Goal: Task Accomplishment & Management: Manage account settings

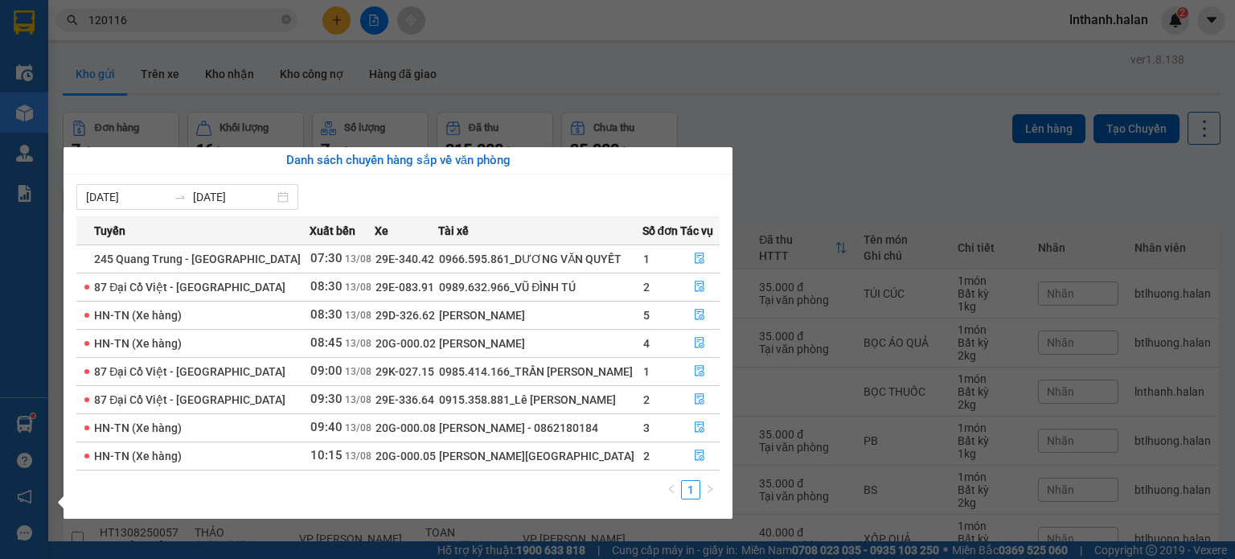
click at [584, 101] on section "Kết quả tìm kiếm ( 653 ) Bộ lọc Mã ĐH Trạng thái Món hàng Thu hộ Tổng cước Chưa…" at bounding box center [617, 279] width 1235 height 559
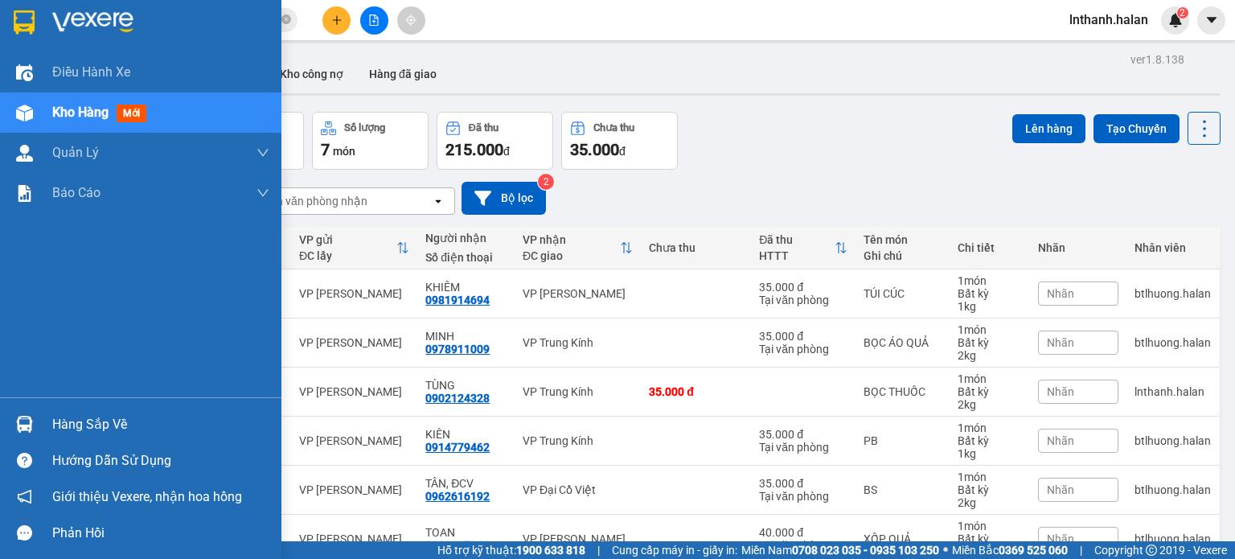
click at [67, 425] on div "Hàng sắp về" at bounding box center [160, 424] width 217 height 24
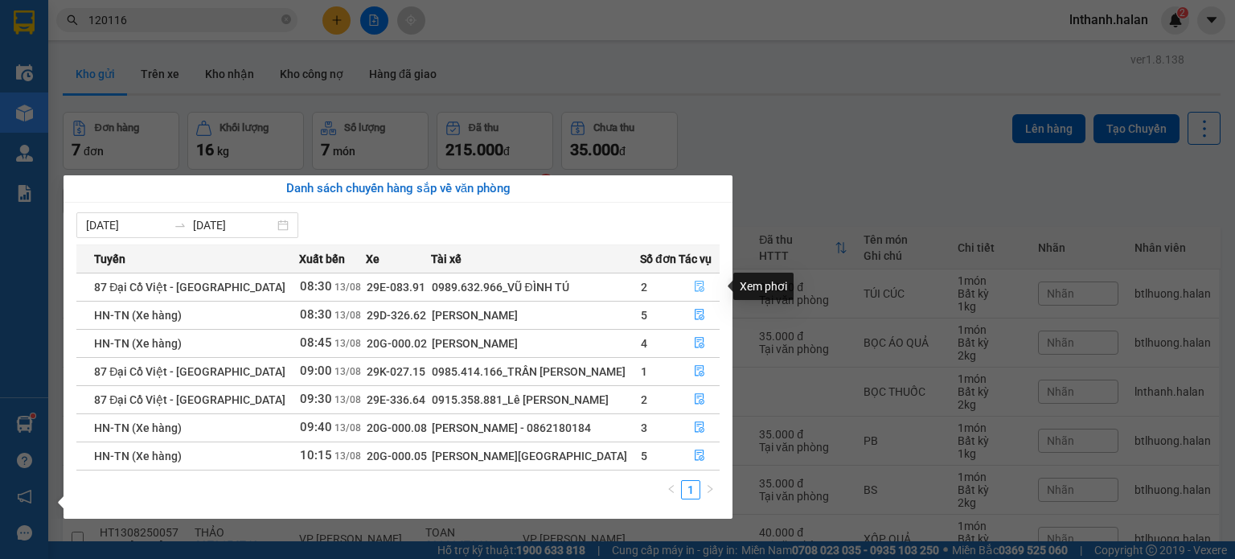
click at [694, 285] on icon "file-done" at bounding box center [699, 286] width 11 height 11
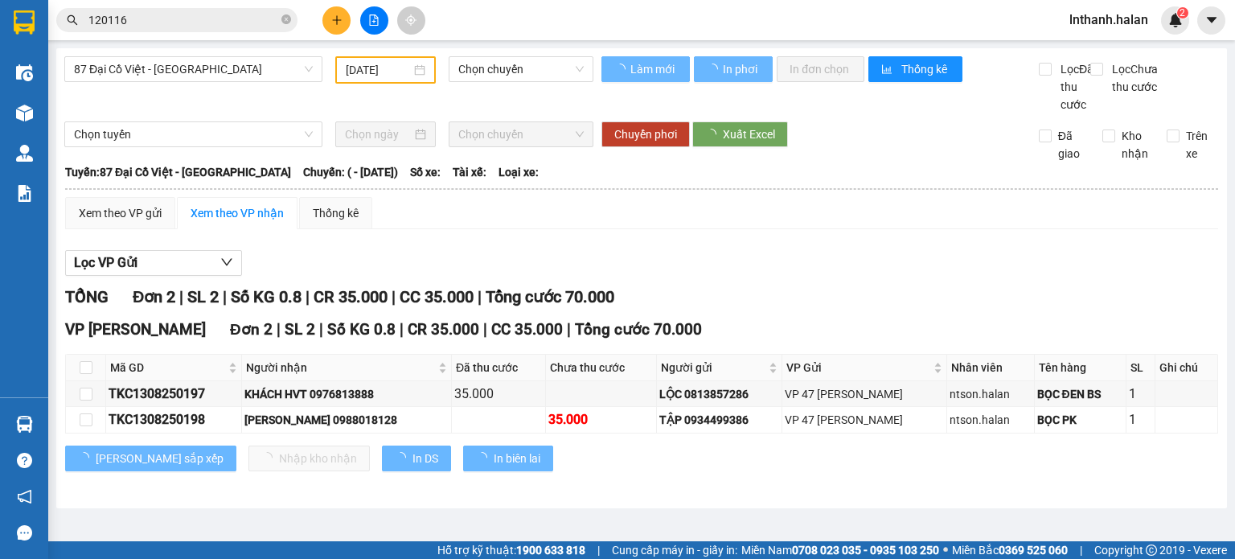
type input "[DATE]"
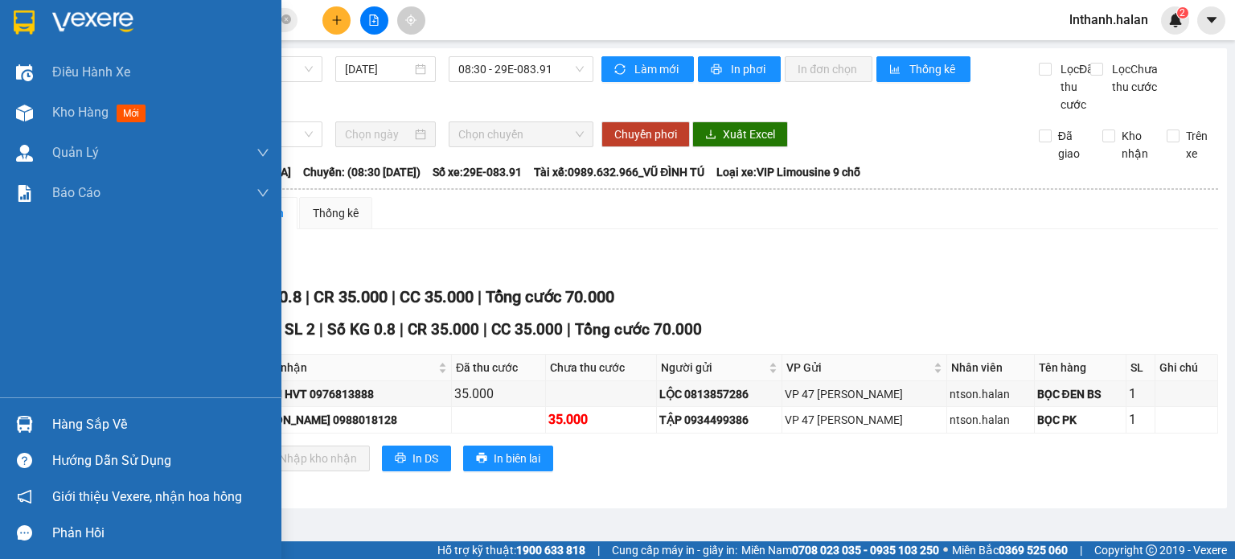
click at [69, 424] on div "Hàng sắp về" at bounding box center [160, 424] width 217 height 24
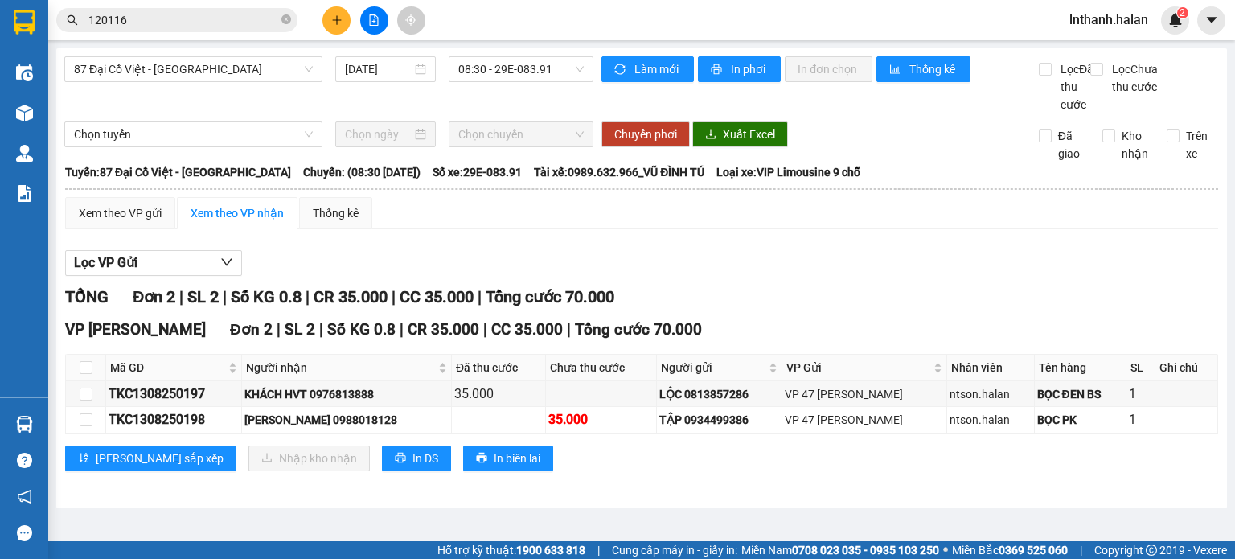
click at [846, 273] on section "Kết quả tìm kiếm ( 653 ) Bộ lọc Mã ĐH Trạng thái Món hàng Thu hộ Tổng cước Chưa…" at bounding box center [617, 279] width 1235 height 559
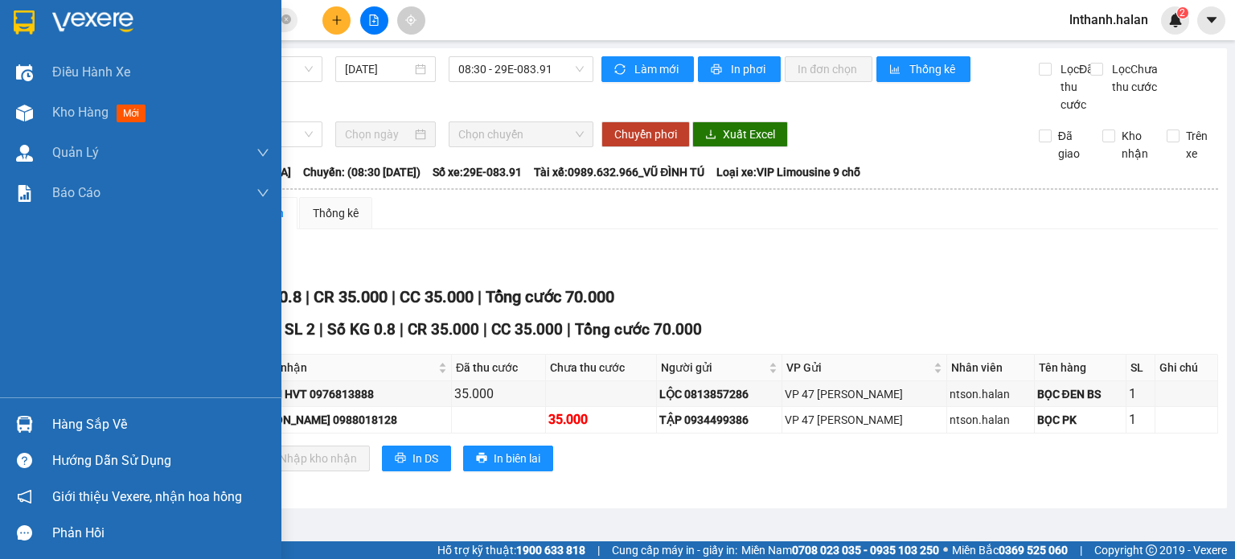
click at [96, 427] on div "Hàng sắp về" at bounding box center [160, 424] width 217 height 24
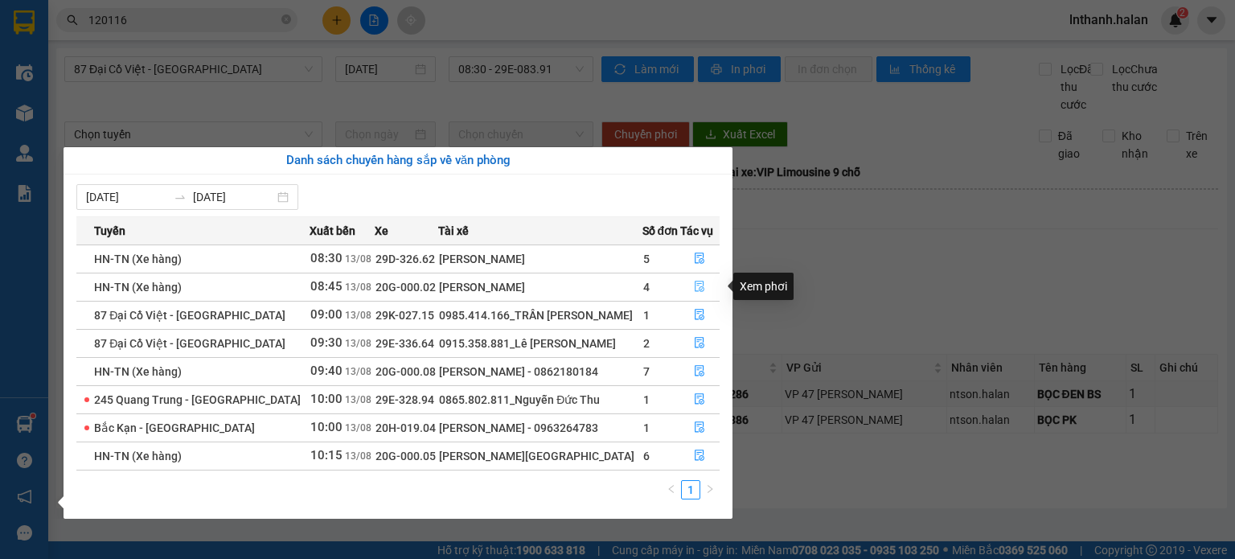
click at [702, 283] on icon "file-done" at bounding box center [699, 286] width 11 height 11
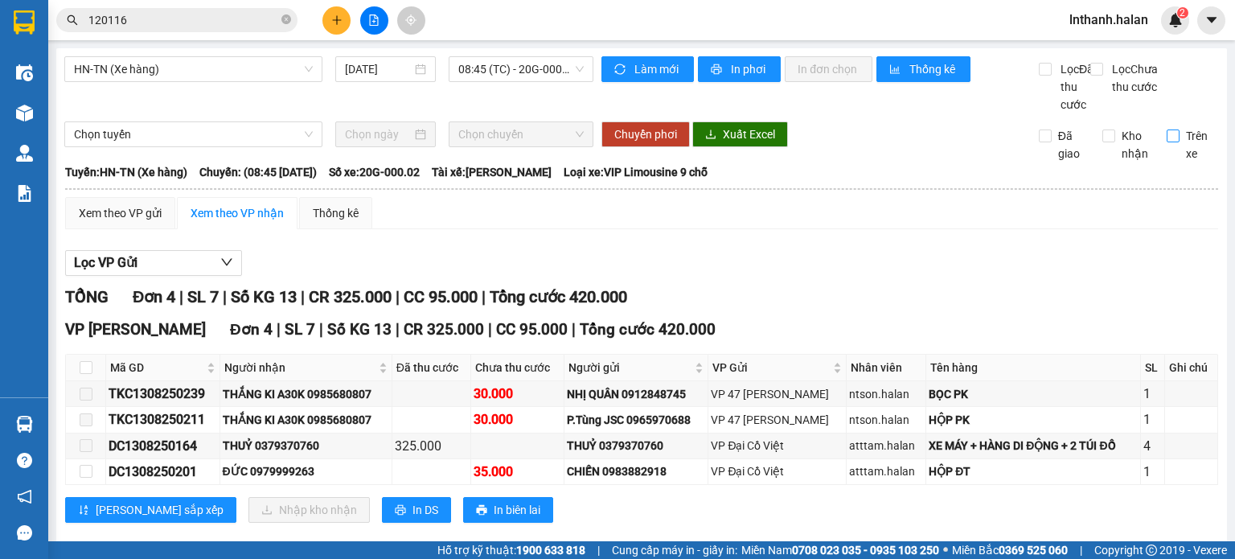
click at [1166, 142] on input "Trên xe" at bounding box center [1172, 135] width 13 height 13
checkbox input "true"
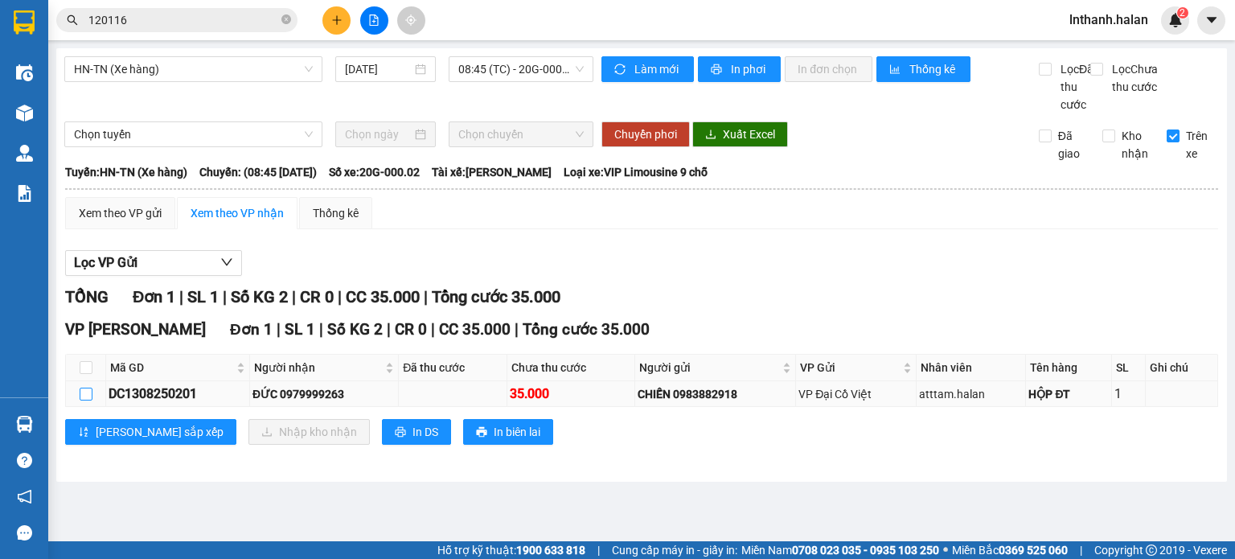
click at [85, 400] on input "checkbox" at bounding box center [86, 393] width 13 height 13
checkbox input "true"
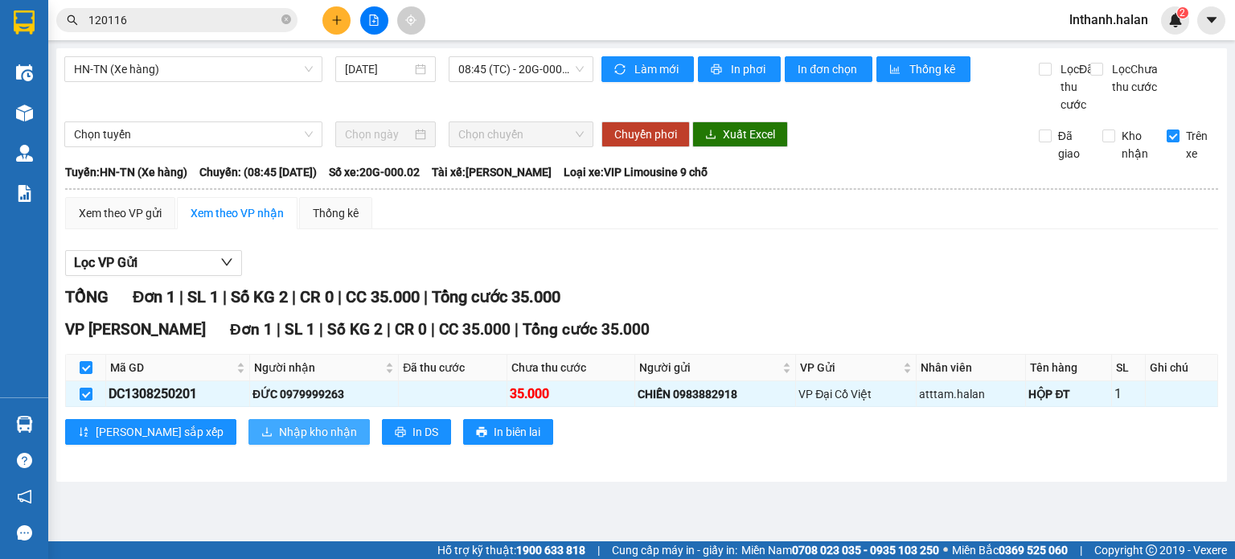
click at [279, 440] on span "Nhập kho nhận" at bounding box center [318, 432] width 78 height 18
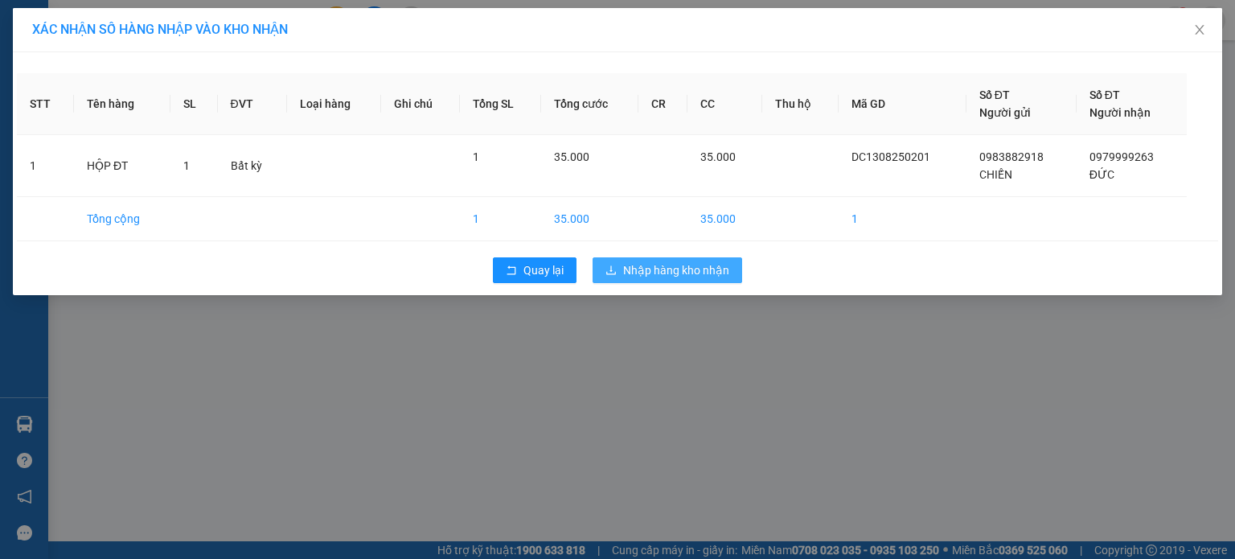
click at [657, 274] on span "Nhập hàng kho nhận" at bounding box center [676, 270] width 106 height 18
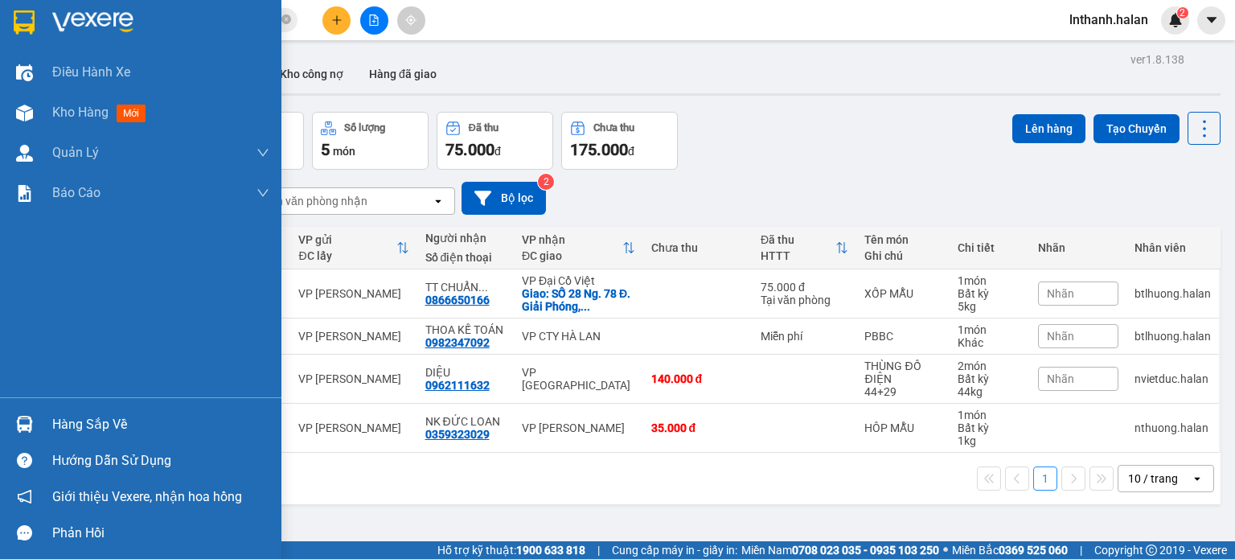
click at [77, 414] on div "Hàng sắp về" at bounding box center [160, 424] width 217 height 24
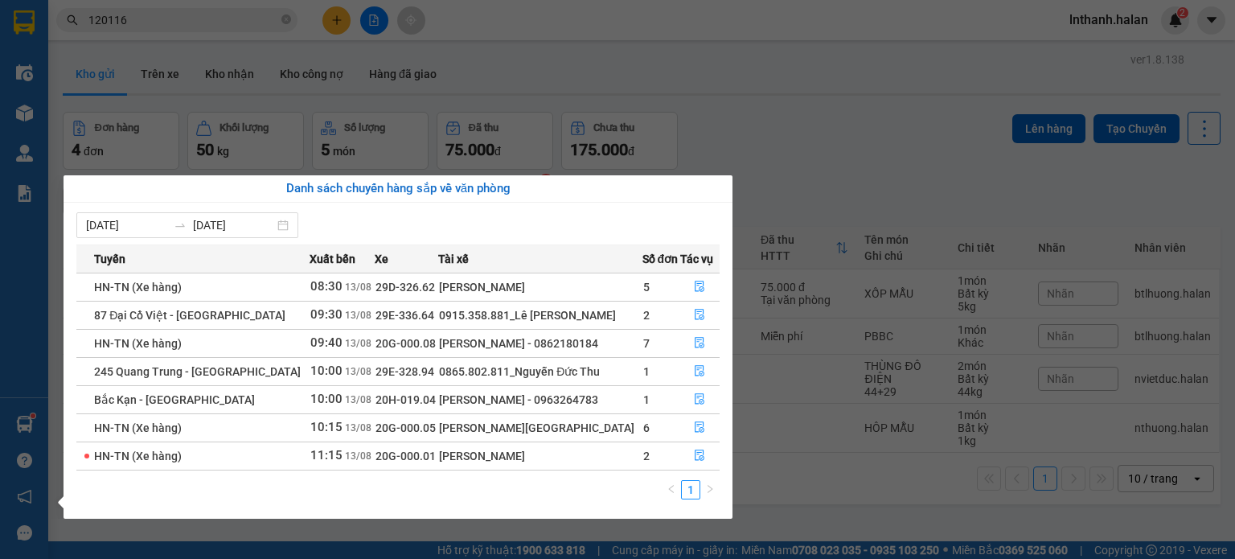
click at [863, 170] on section "Kết quả tìm kiếm ( 653 ) Bộ lọc Mã ĐH Trạng thái Món hàng Thu hộ Tổng cước Chưa…" at bounding box center [617, 279] width 1235 height 559
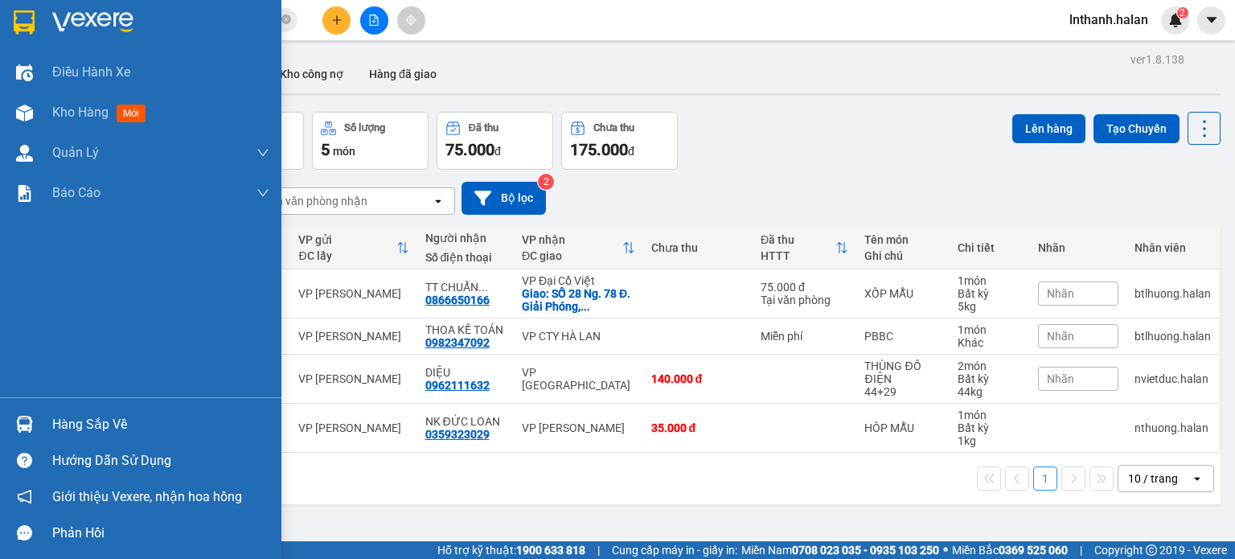
click at [104, 424] on div "Hàng sắp về" at bounding box center [160, 424] width 217 height 24
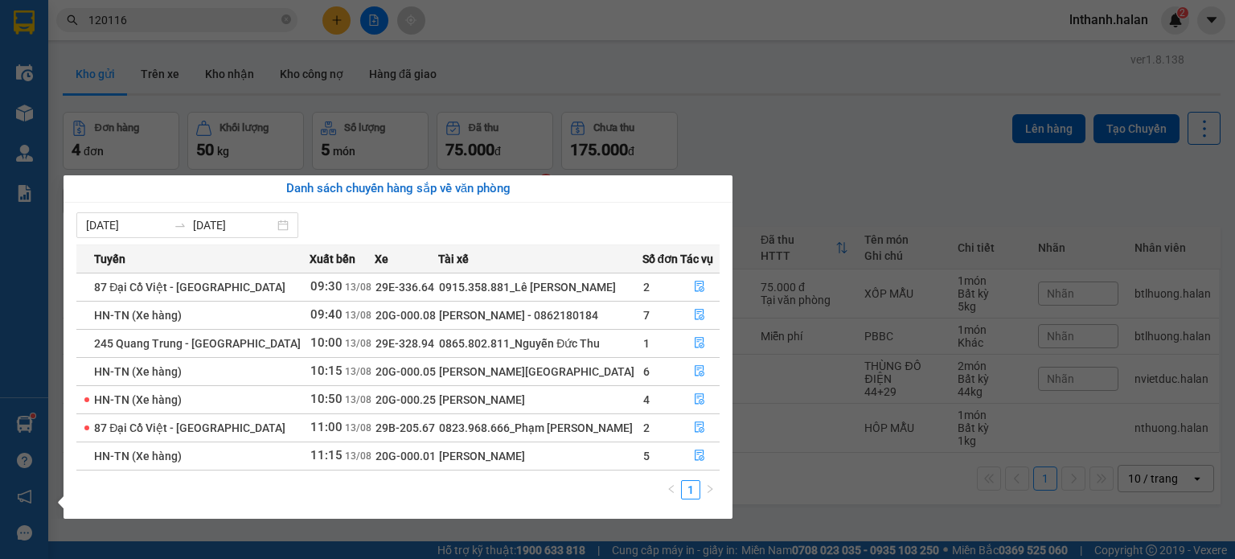
click at [940, 129] on section "Kết quả tìm kiếm ( 653 ) Bộ lọc Mã ĐH Trạng thái Món hàng Thu hộ Tổng cước Chưa…" at bounding box center [617, 279] width 1235 height 559
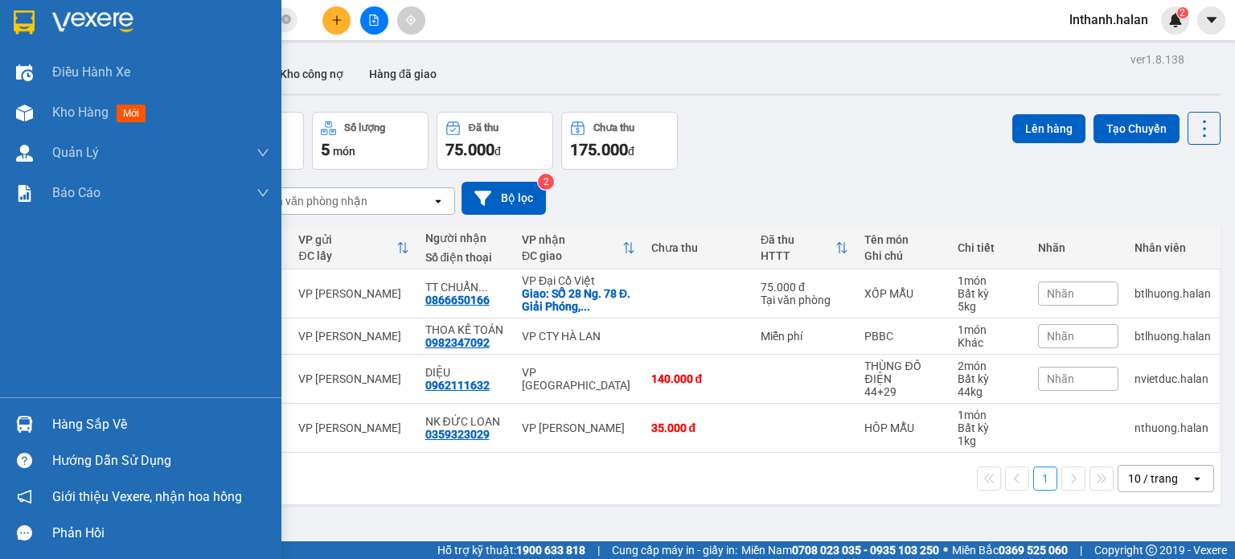
click at [64, 422] on div "Hàng sắp về" at bounding box center [160, 424] width 217 height 24
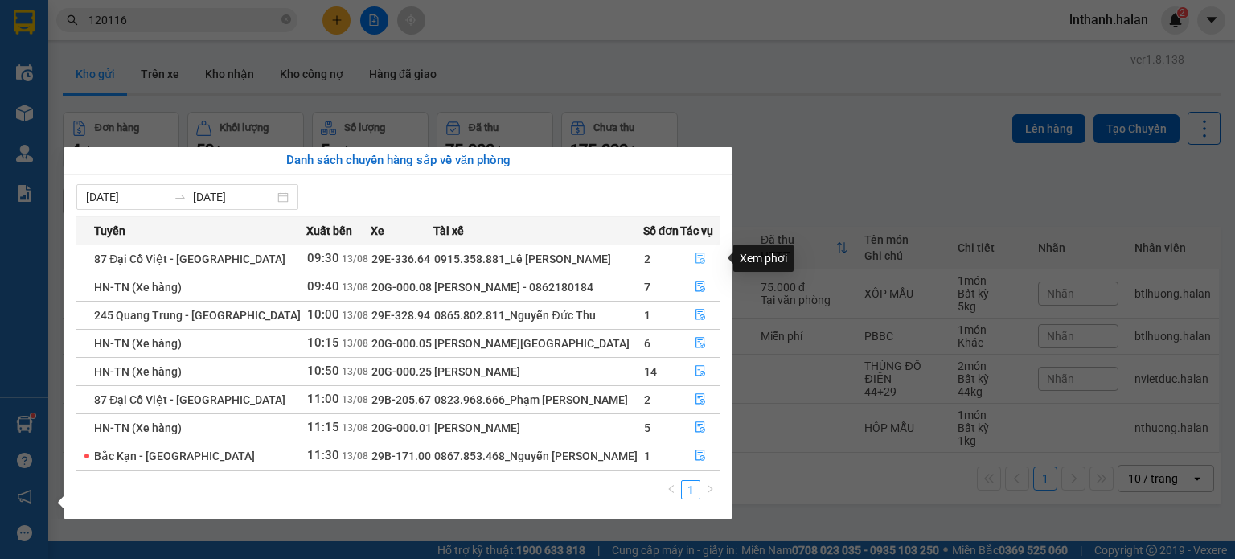
click at [698, 256] on icon "file-done" at bounding box center [700, 258] width 10 height 11
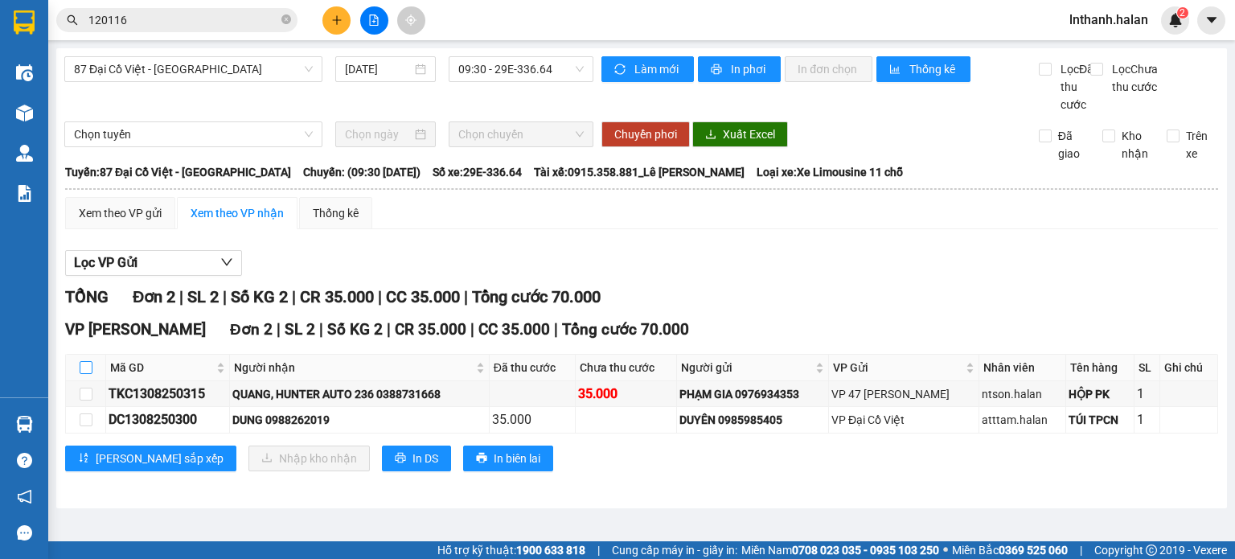
click at [80, 374] on input "checkbox" at bounding box center [86, 367] width 13 height 13
checkbox input "true"
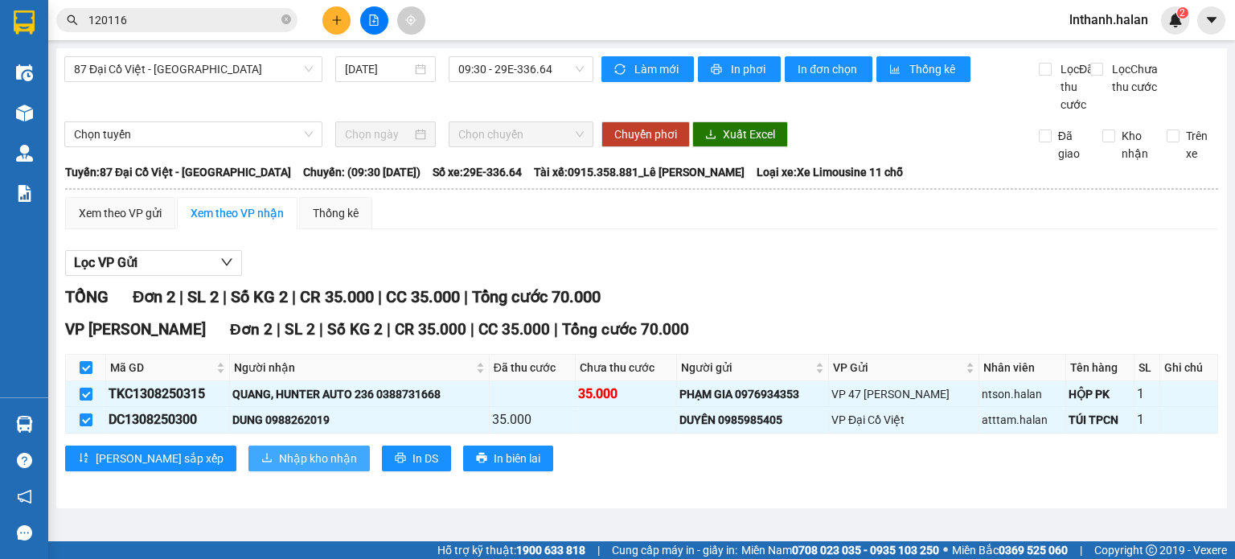
click at [279, 467] on span "Nhập kho nhận" at bounding box center [318, 458] width 78 height 18
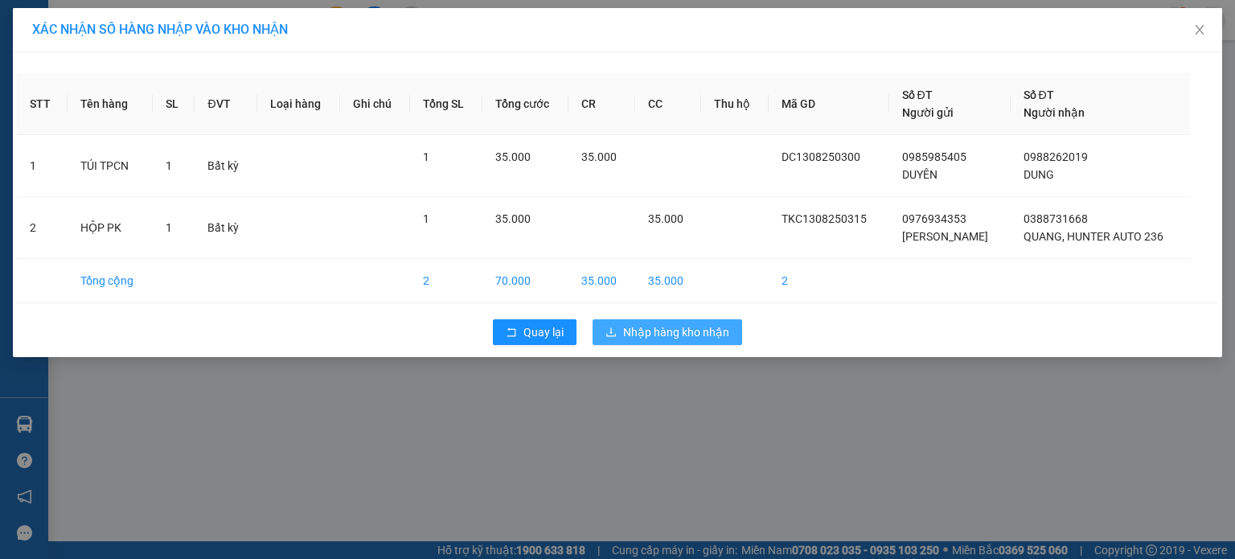
click at [627, 327] on span "Nhập hàng kho nhận" at bounding box center [676, 332] width 106 height 18
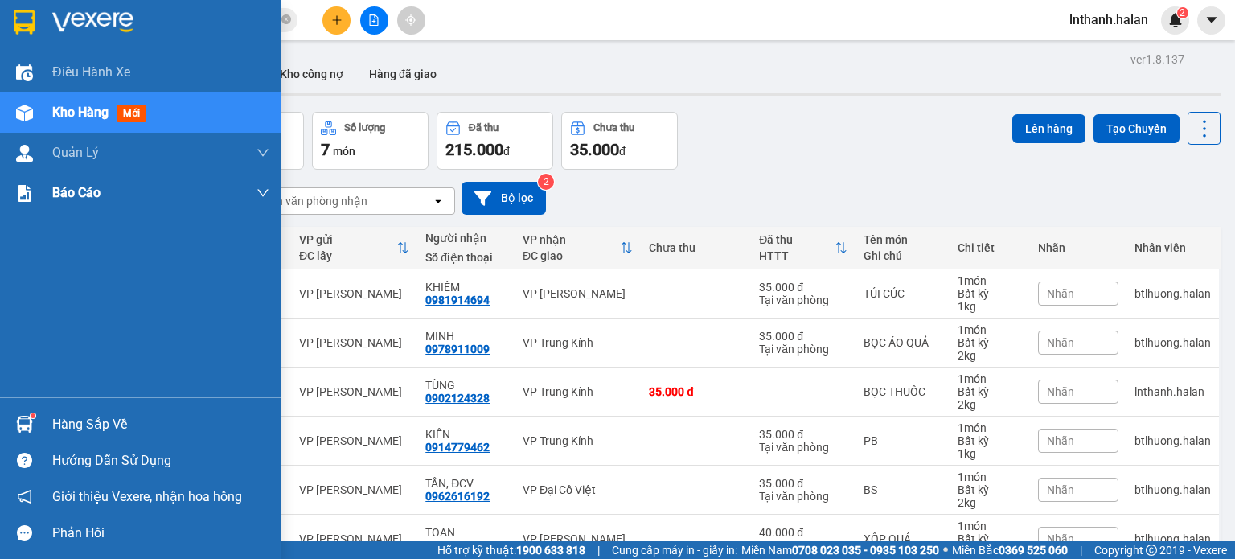
scroll to position [135, 0]
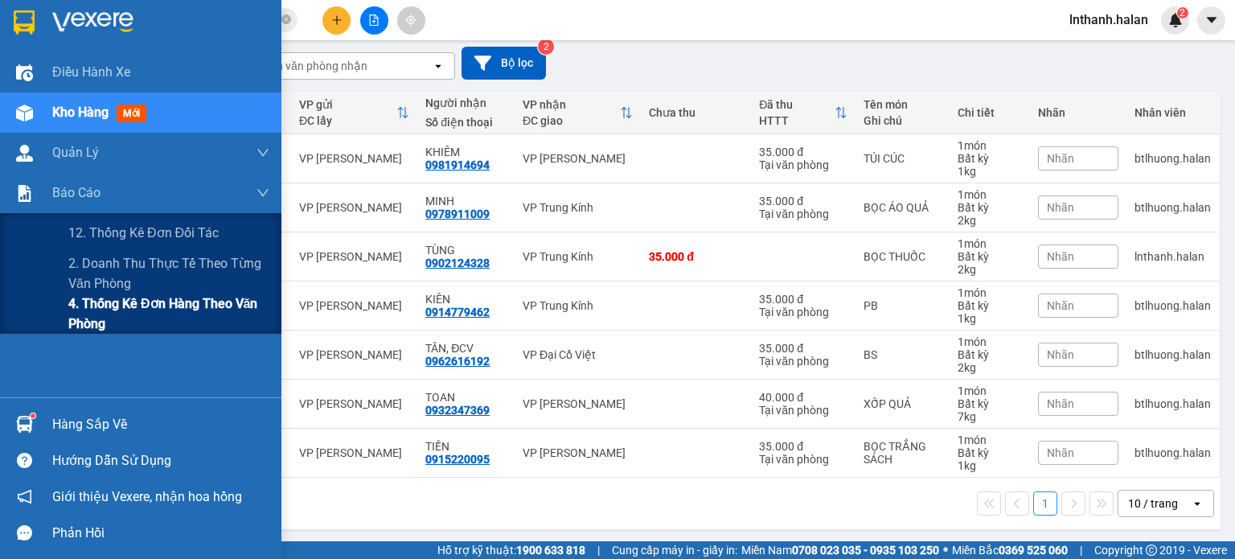
click at [85, 302] on span "4. Thống kê đơn hàng theo văn phòng" at bounding box center [168, 313] width 201 height 40
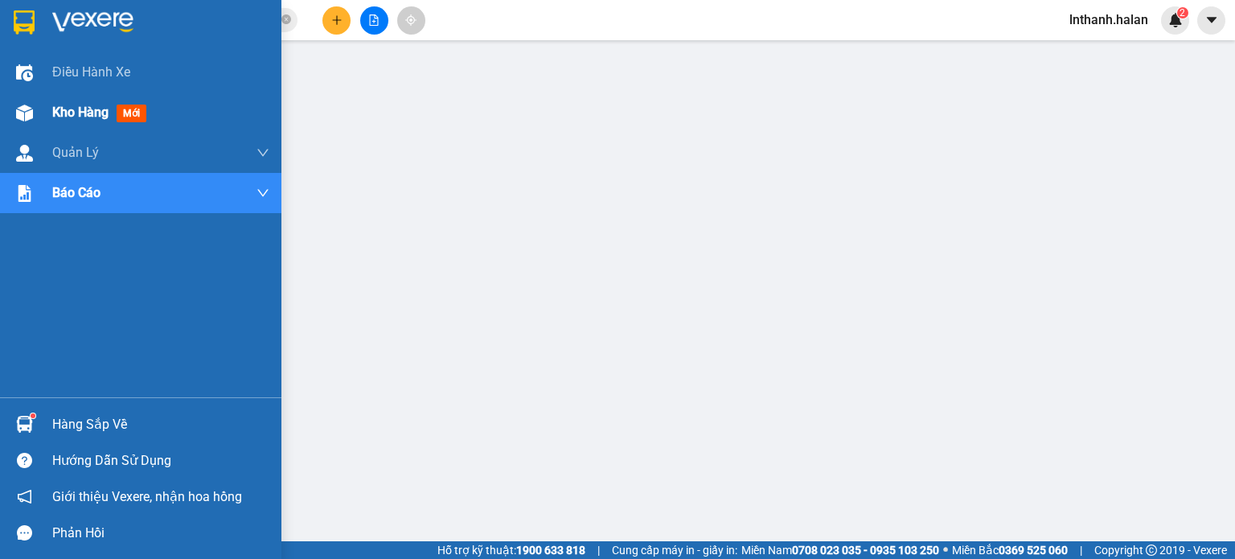
click at [74, 108] on span "Kho hàng" at bounding box center [80, 111] width 56 height 15
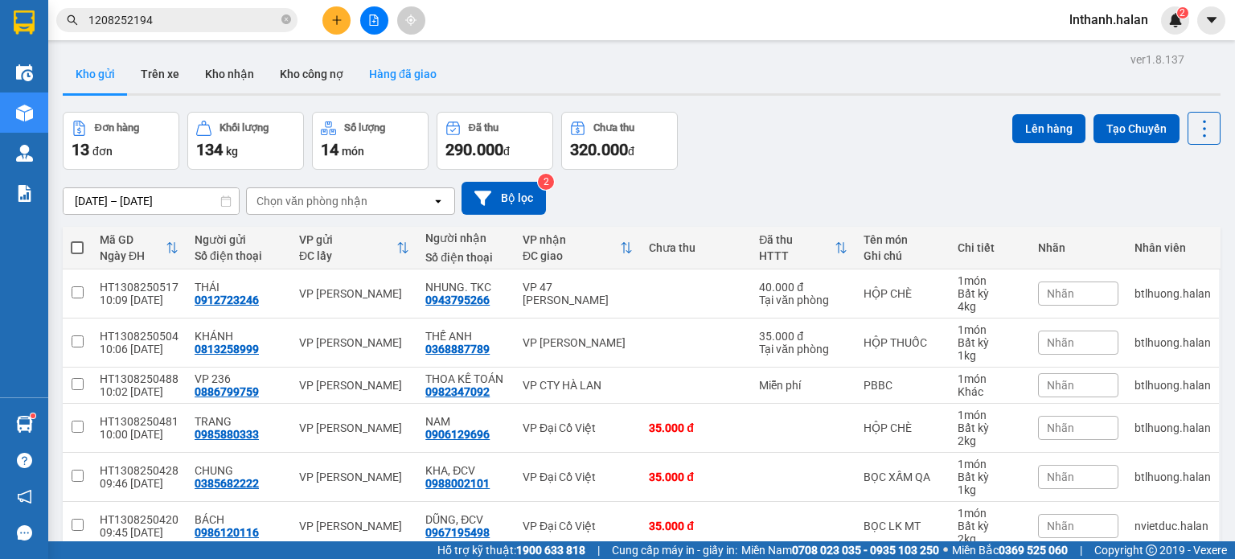
click at [398, 75] on button "Hàng đã giao" at bounding box center [402, 74] width 93 height 39
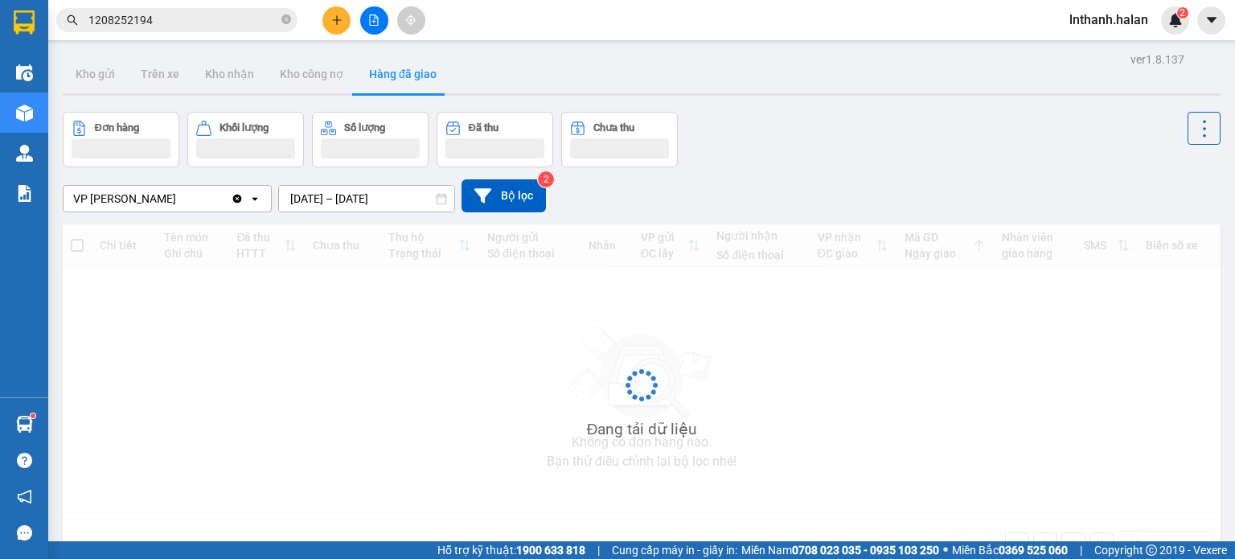
click at [324, 198] on input "11/08/2025 – 13/08/2025" at bounding box center [366, 199] width 175 height 26
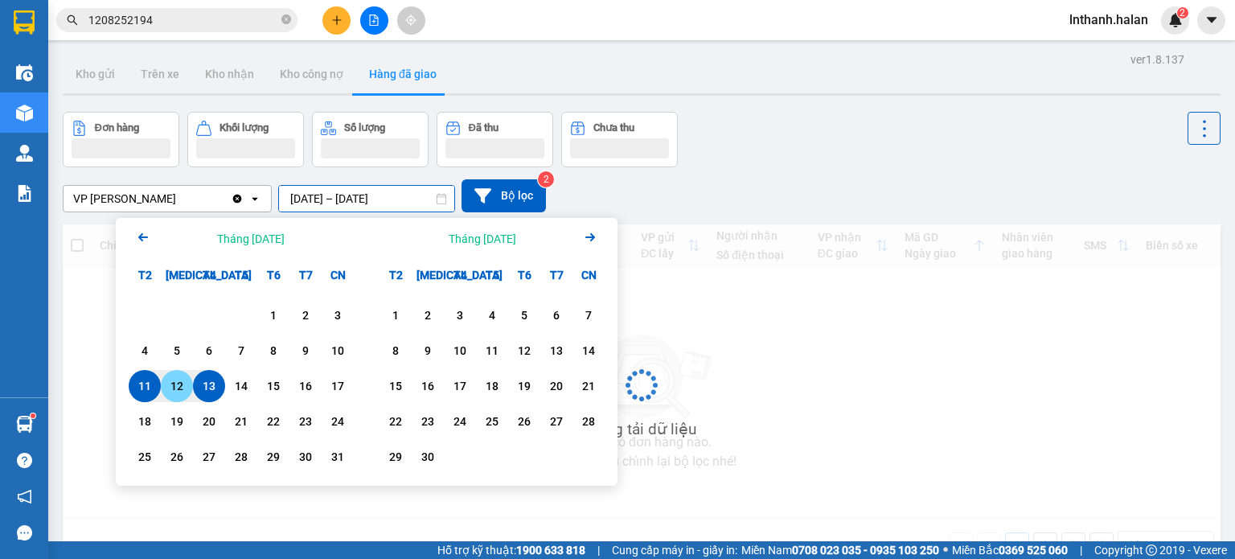
click at [172, 384] on div "12" at bounding box center [177, 385] width 23 height 19
type input "12/08/2025 – 12/08/2025"
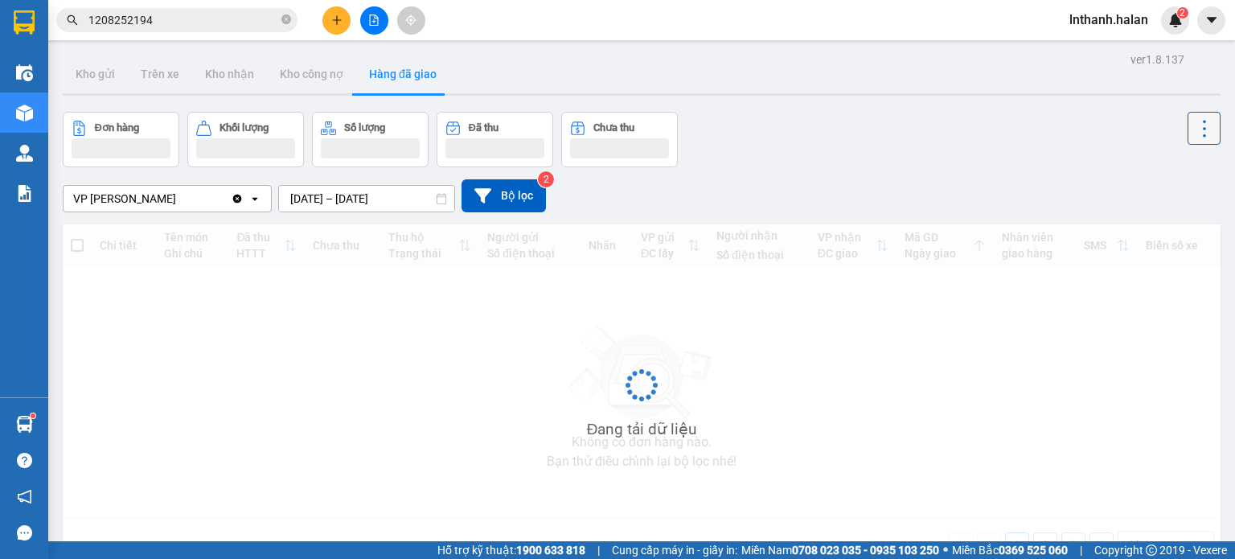
click at [1202, 129] on icon at bounding box center [1203, 128] width 3 height 17
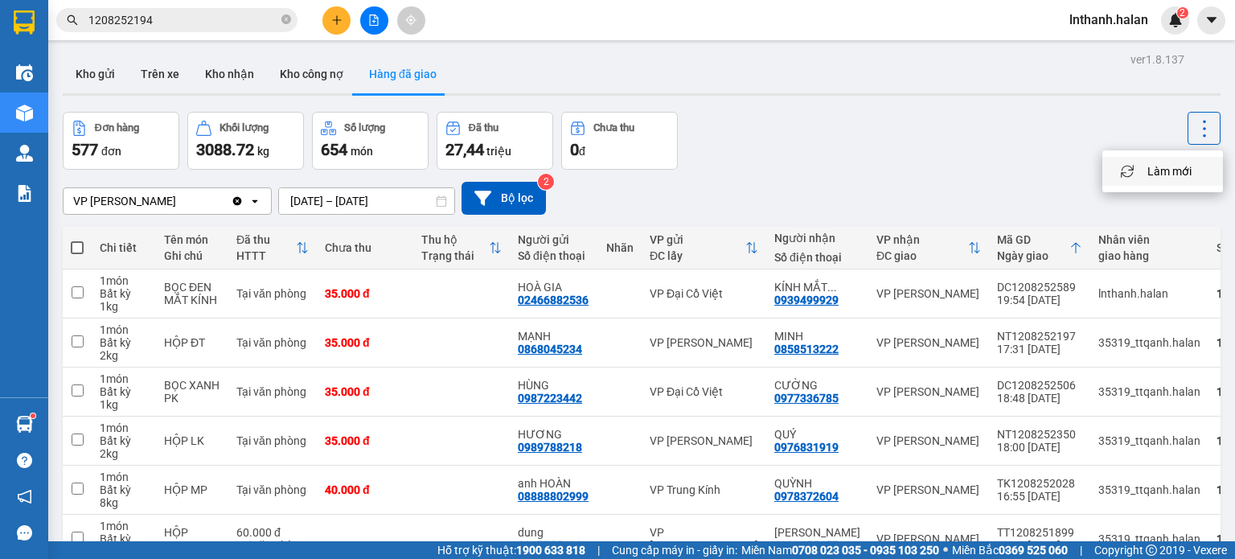
click at [1174, 176] on span "Làm mới" at bounding box center [1169, 171] width 44 height 16
click at [1193, 132] on icon at bounding box center [1204, 128] width 23 height 23
click at [1161, 176] on span "Làm mới" at bounding box center [1169, 171] width 44 height 16
click at [222, 77] on button "Kho nhận" at bounding box center [229, 74] width 75 height 39
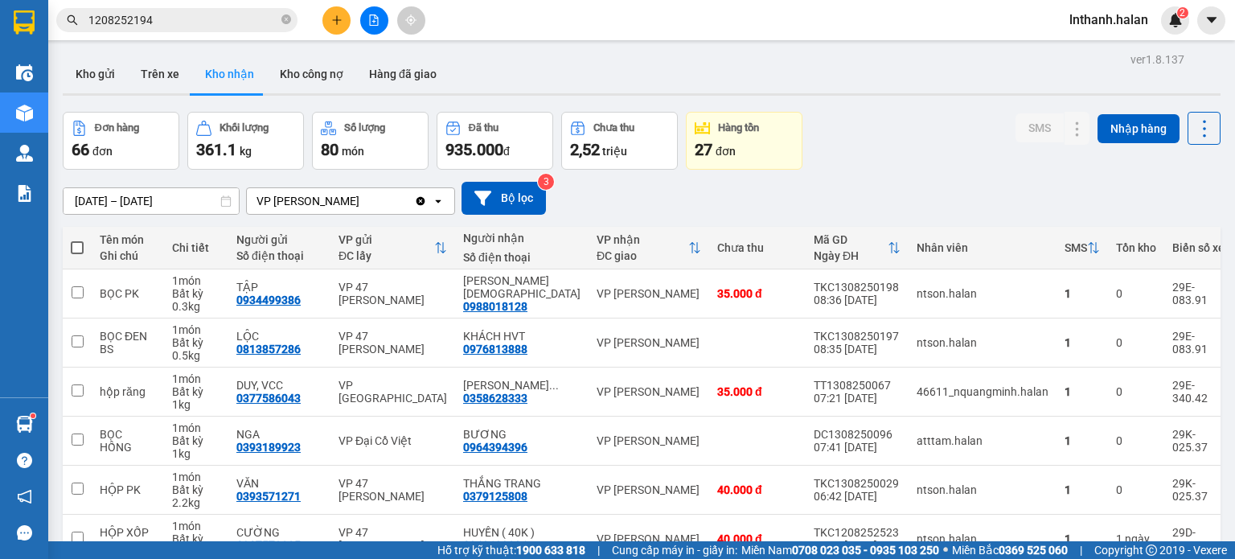
click at [184, 201] on input "15/06/2025 – 13/08/2025" at bounding box center [151, 201] width 175 height 26
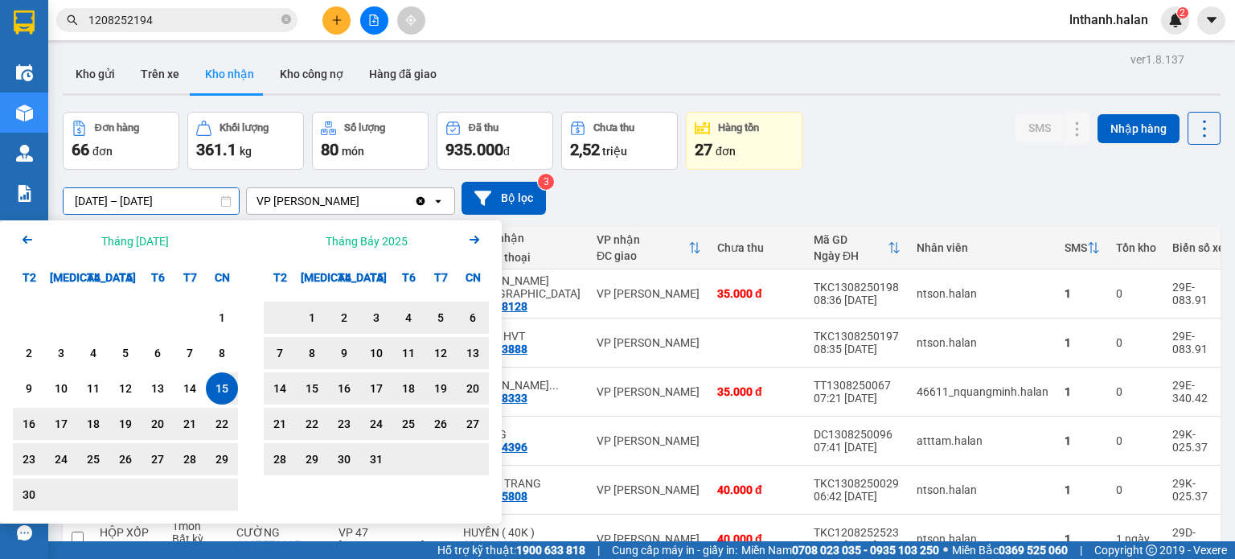
click at [470, 238] on icon "Arrow Right" at bounding box center [474, 239] width 19 height 19
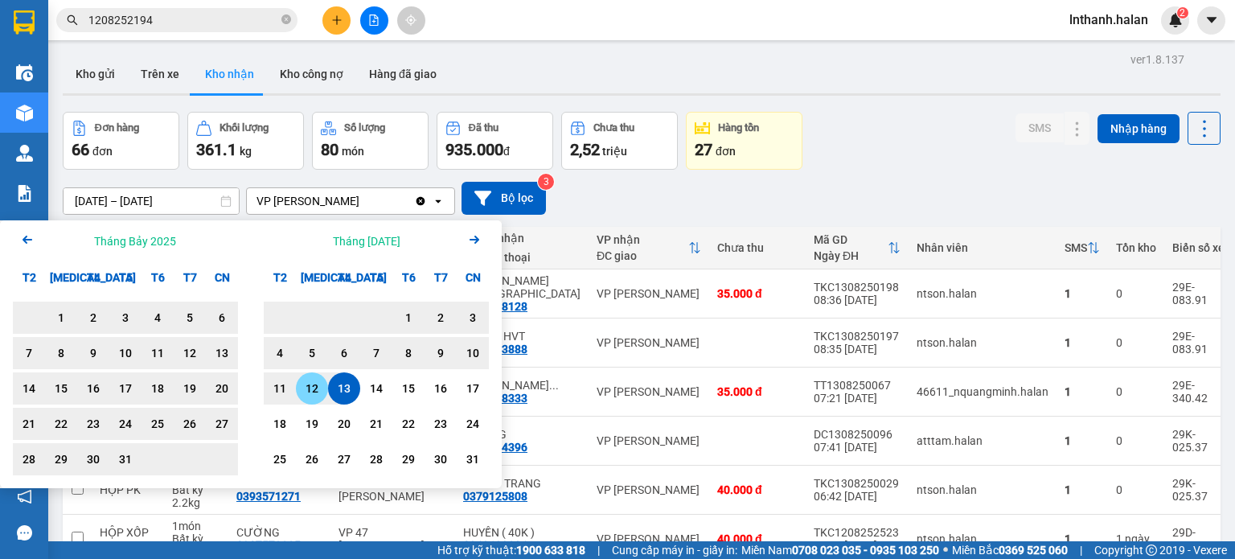
click at [312, 391] on div "12" at bounding box center [312, 388] width 23 height 19
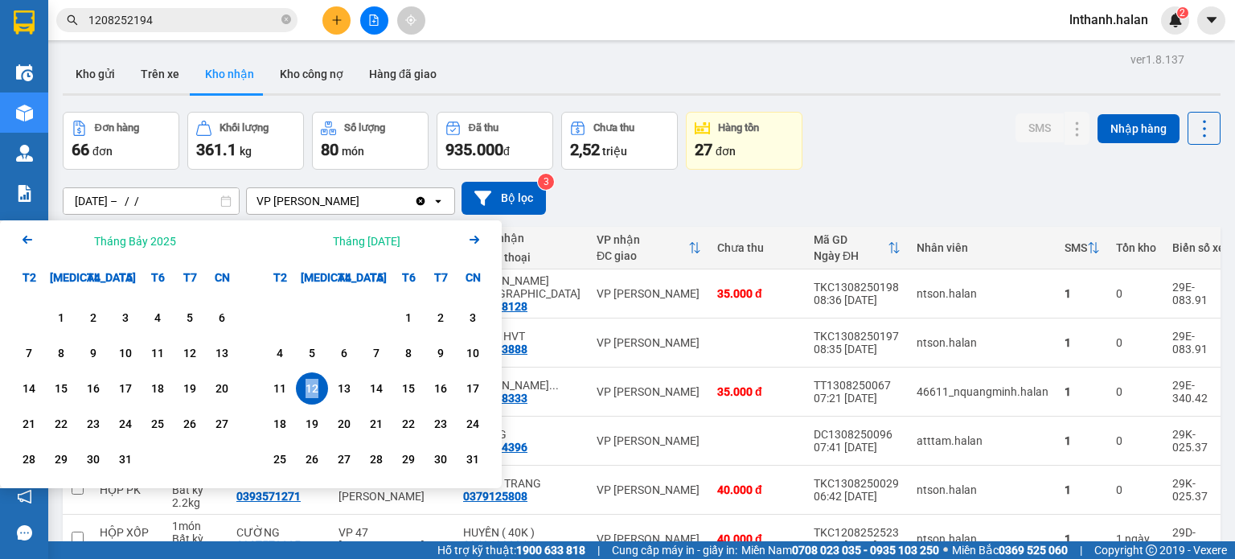
click at [312, 391] on div "12" at bounding box center [312, 388] width 23 height 19
type input "12/08/2025 – 12/08/2025"
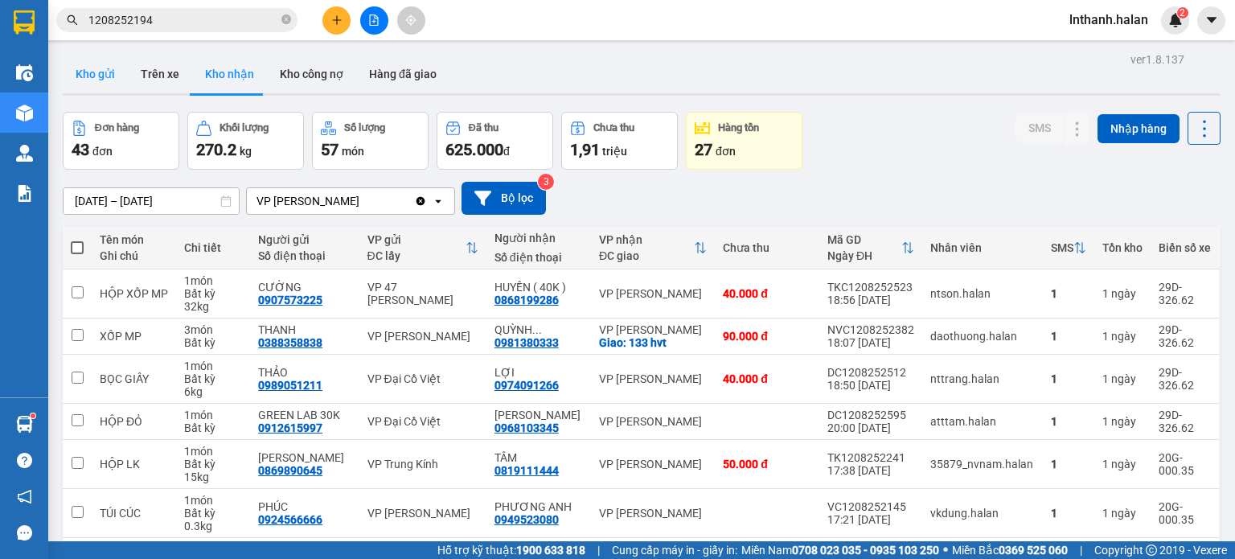
click at [99, 80] on button "Kho gửi" at bounding box center [95, 74] width 65 height 39
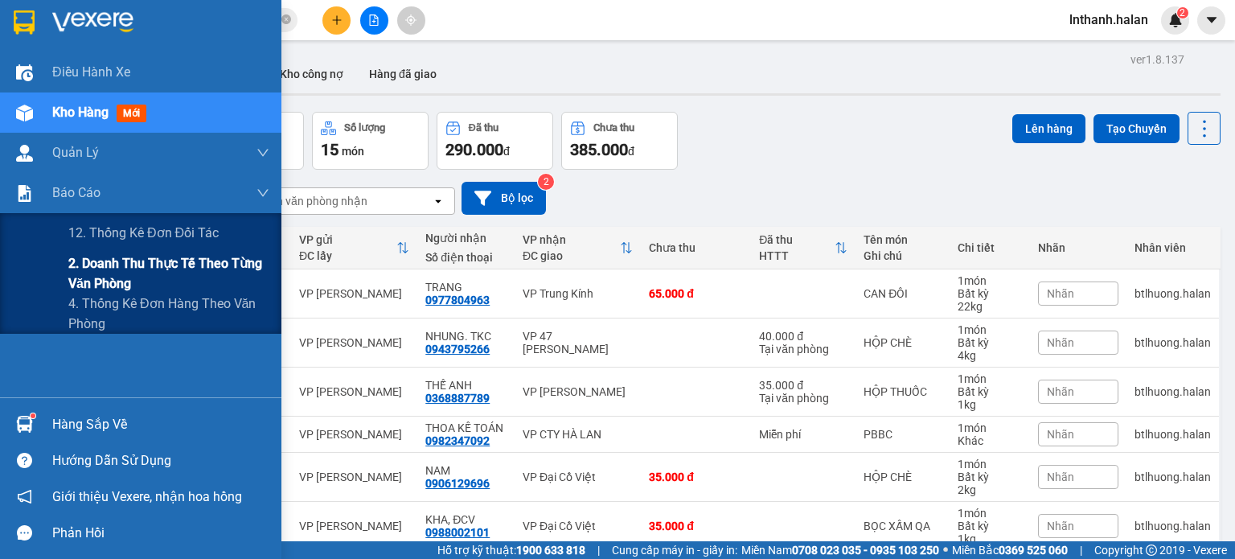
click at [93, 279] on span "2. Doanh thu thực tế theo từng văn phòng" at bounding box center [168, 273] width 201 height 40
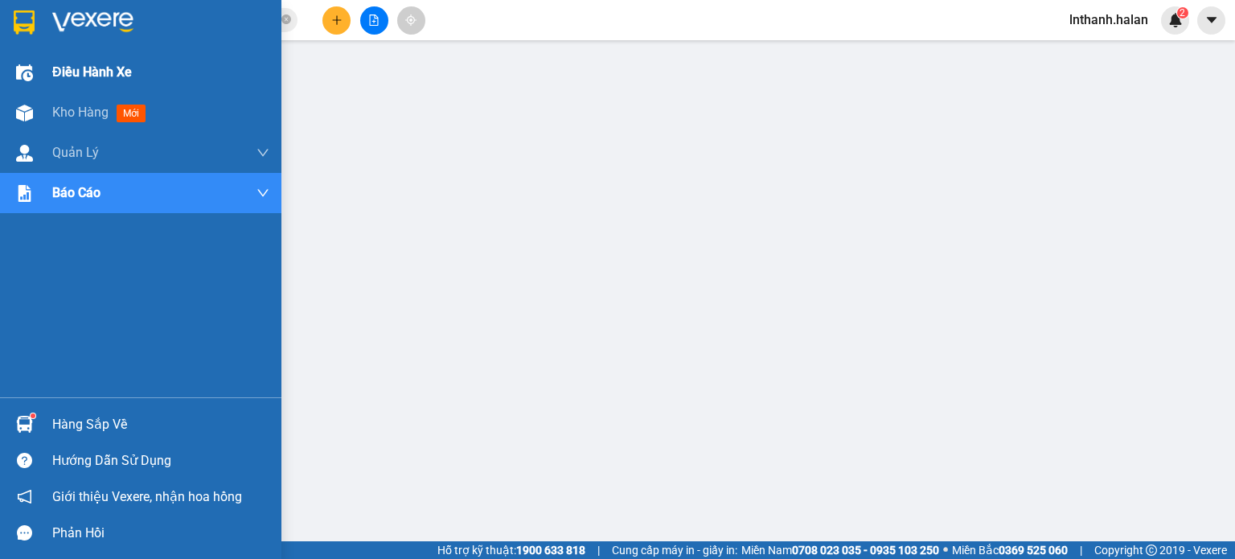
click at [76, 72] on span "Điều hành xe" at bounding box center [92, 72] width 80 height 20
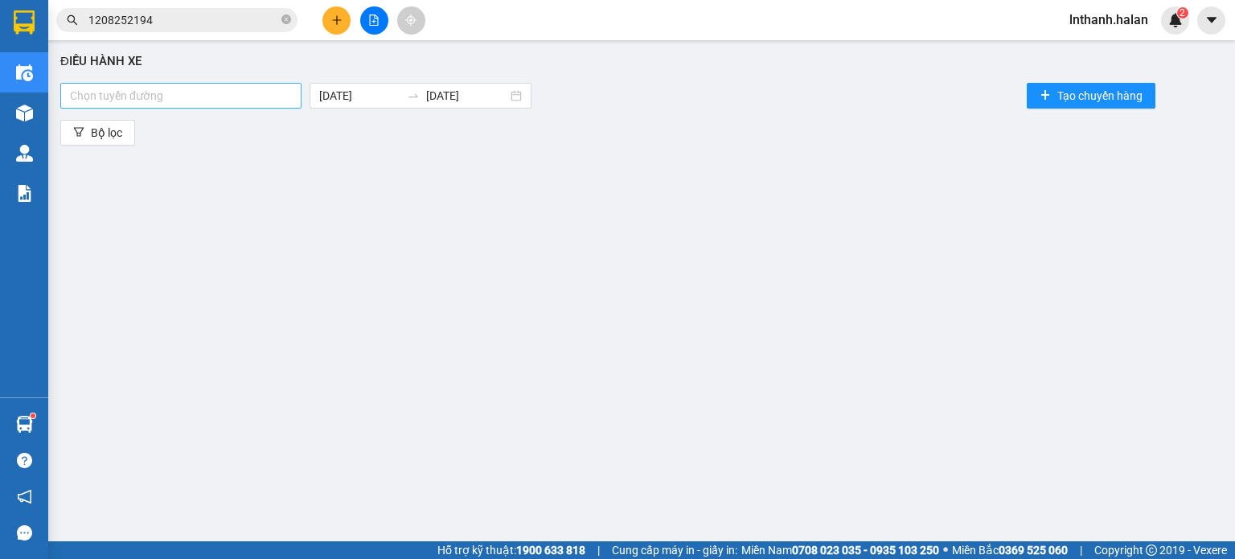
click at [256, 93] on div at bounding box center [180, 95] width 233 height 19
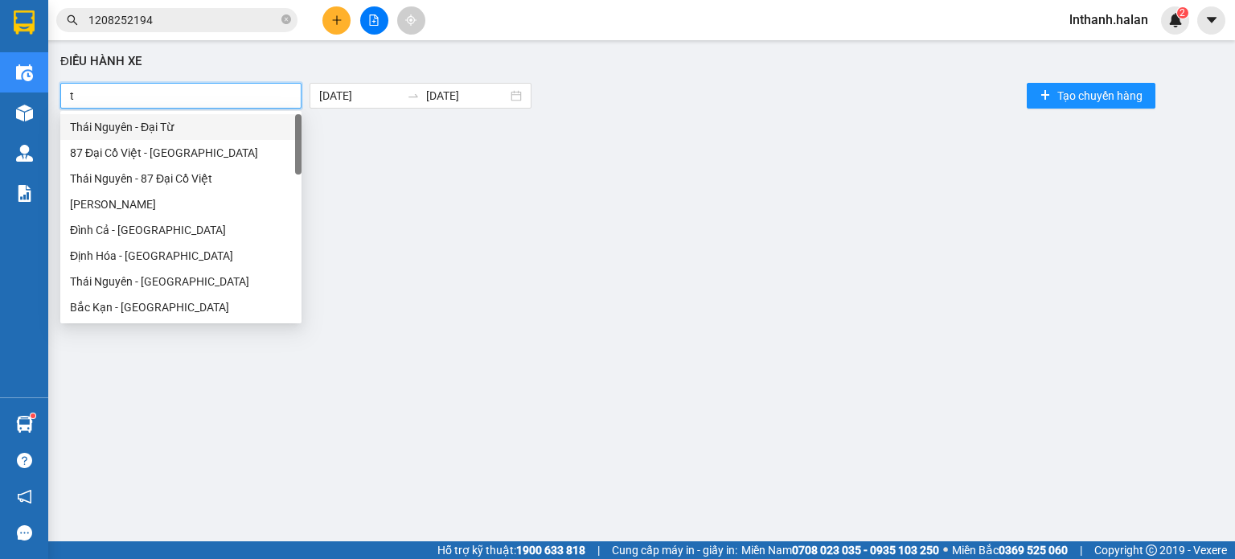
type input "tu"
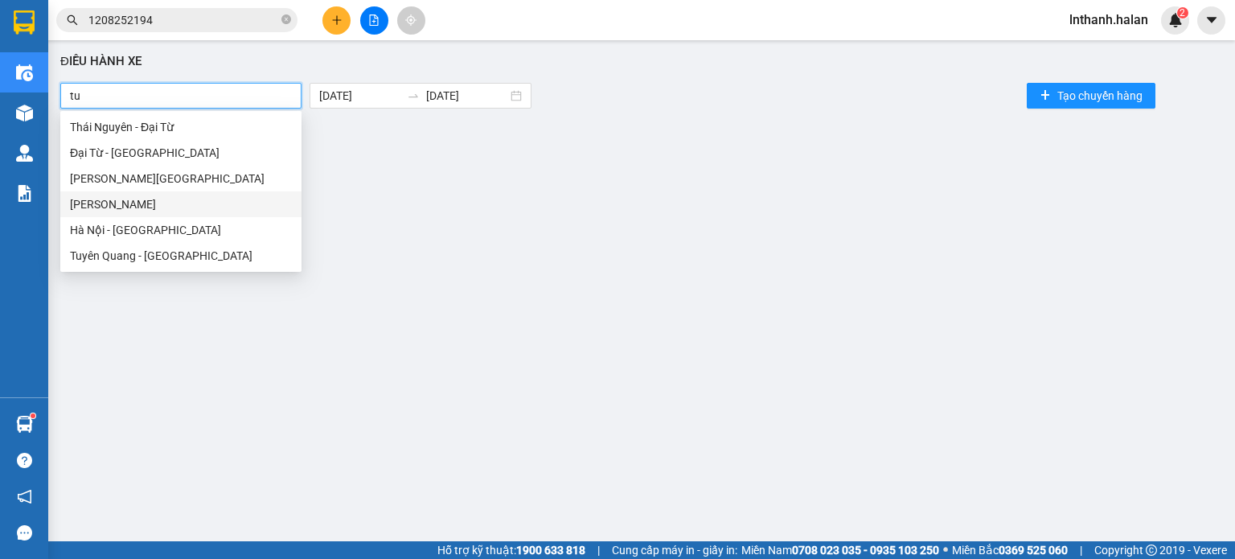
click at [125, 205] on div "Thái Nguyên - Tuyên Quang" at bounding box center [181, 204] width 222 height 18
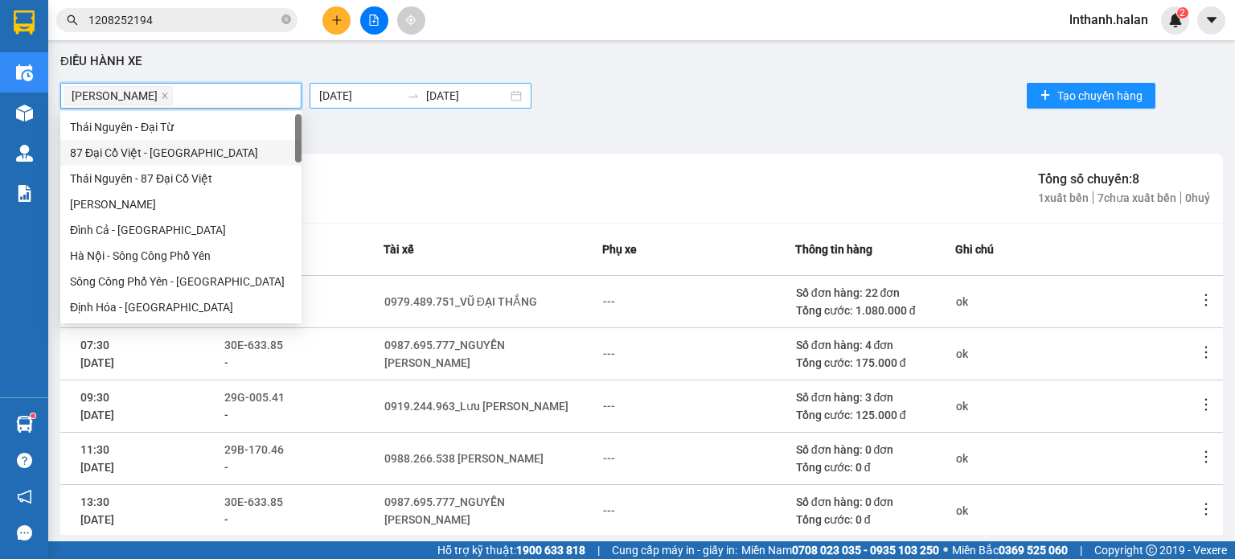
click at [346, 95] on body "Kết quả tìm kiếm ( 1 ) Bộ lọc Mã ĐH Trạng thái Món hàng Thu hộ Tổng cước Chưa c…" at bounding box center [617, 279] width 1235 height 559
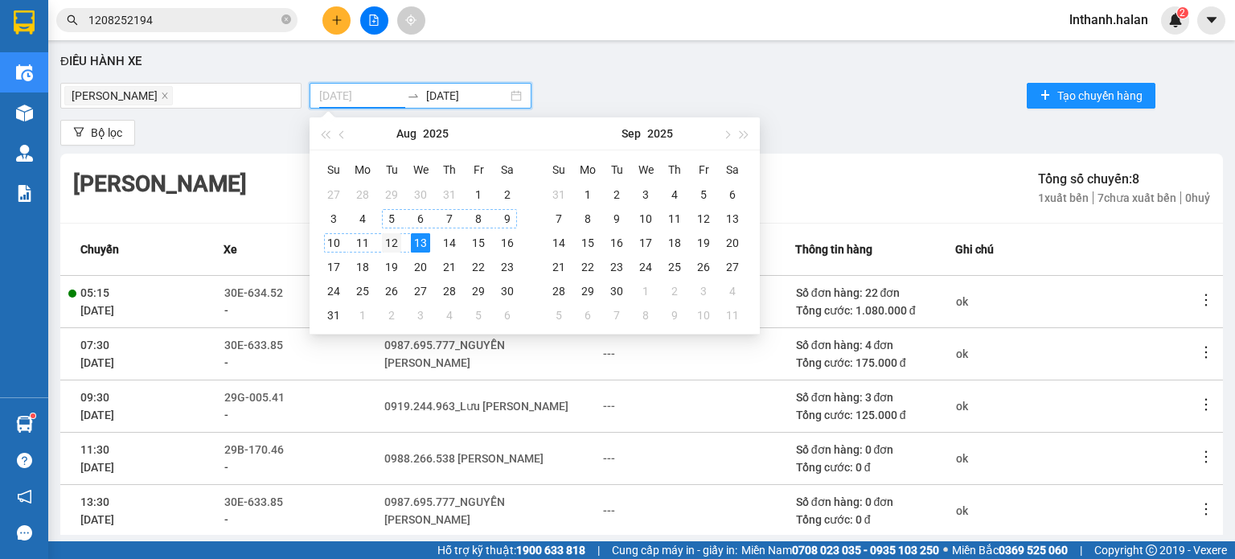
type input "12/08/2025"
click at [392, 242] on div "12" at bounding box center [391, 242] width 19 height 19
type input "12/08/2025"
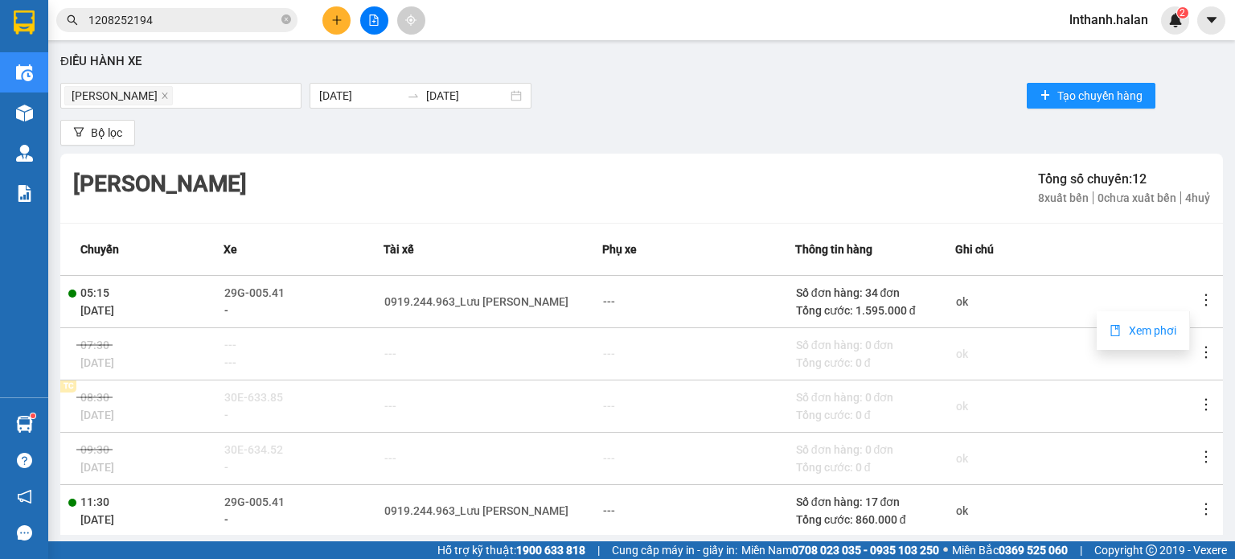
click at [1154, 327] on span "Xem phơi" at bounding box center [1152, 330] width 47 height 13
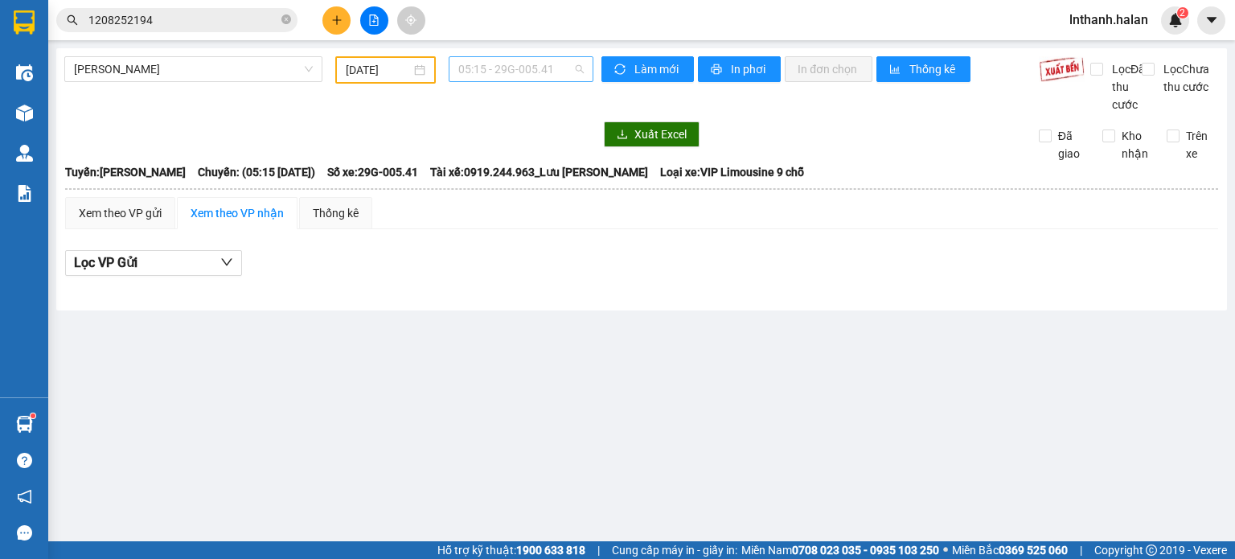
click at [543, 72] on span "05:15 - 29G-005.41" at bounding box center [521, 69] width 126 height 24
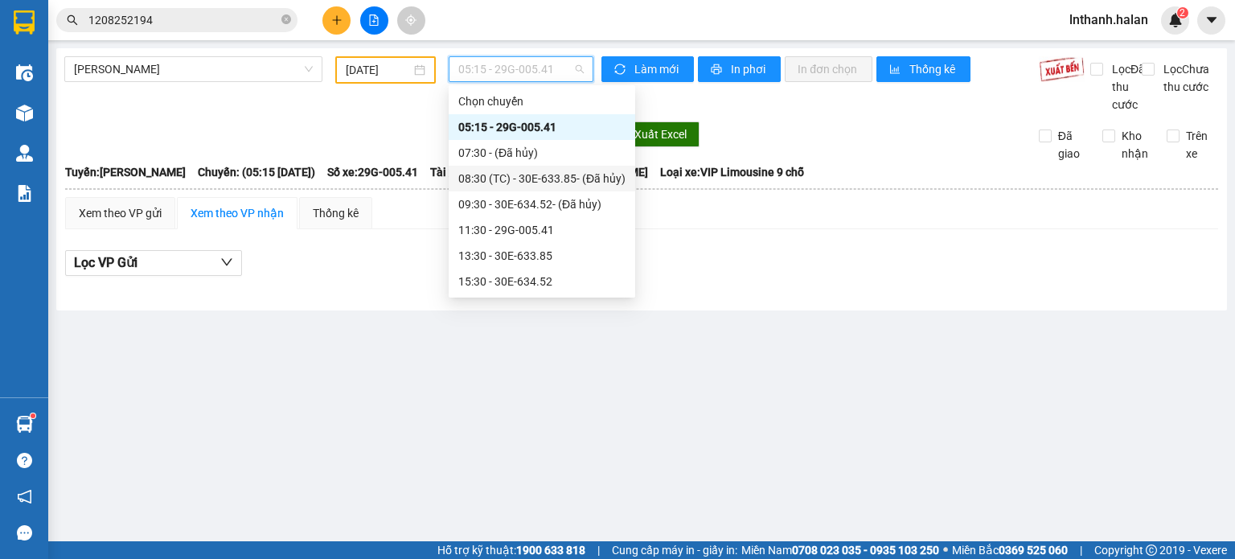
click at [512, 178] on div "08:30 (TC) - 30E-633.85 - (Đã hủy)" at bounding box center [541, 179] width 167 height 18
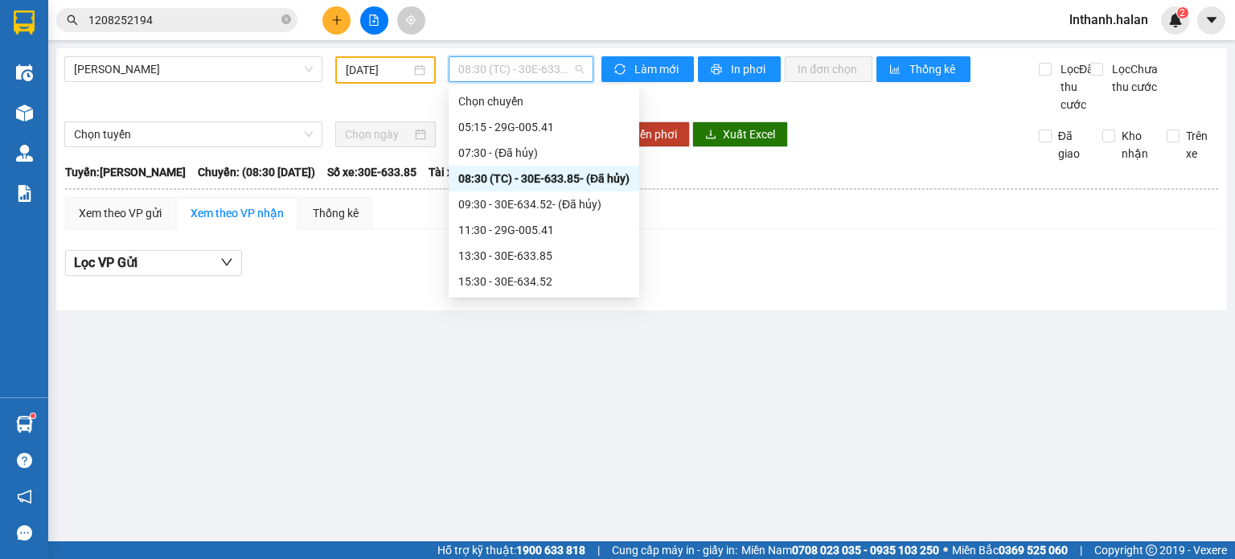
click at [498, 73] on span "08:30 (TC) - 30E-633.85 - (Đã hủy)" at bounding box center [521, 69] width 126 height 24
click at [529, 203] on div "09:30 - 30E-634.52 - (Đã hủy)" at bounding box center [543, 204] width 171 height 18
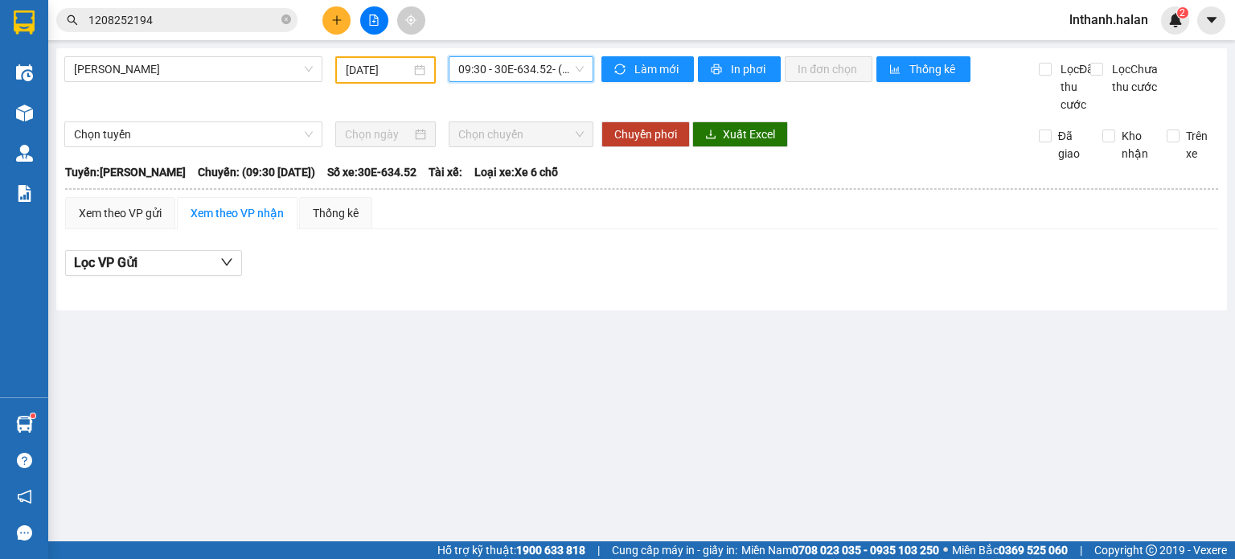
click at [510, 76] on span "09:30 - 30E-634.52 - (Đã hủy)" at bounding box center [521, 69] width 126 height 24
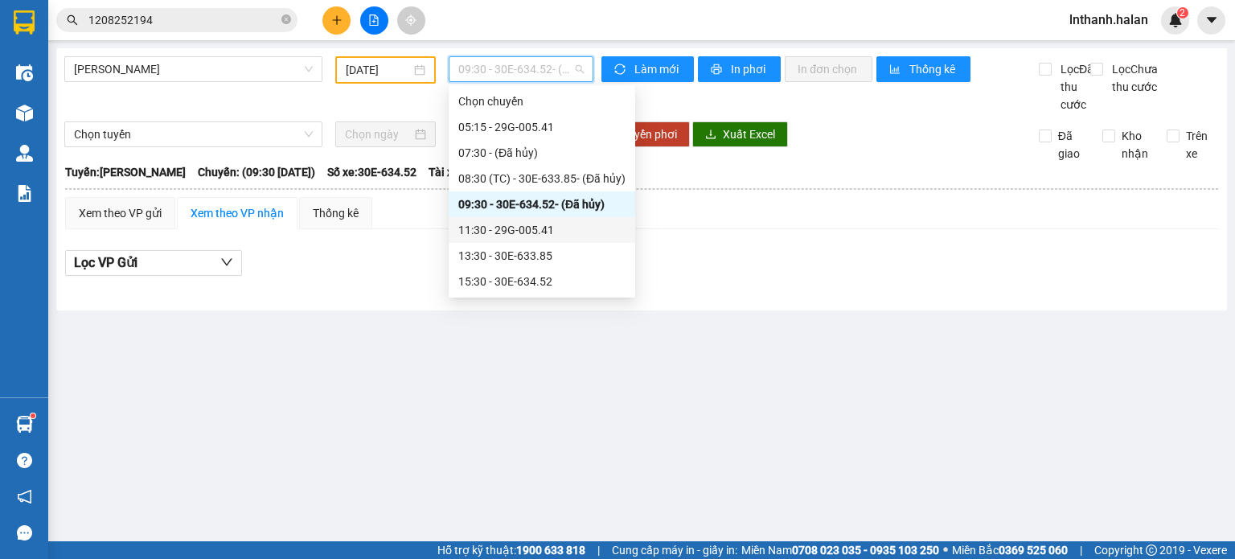
click at [526, 231] on div "11:30 - 29G-005.41" at bounding box center [541, 230] width 167 height 18
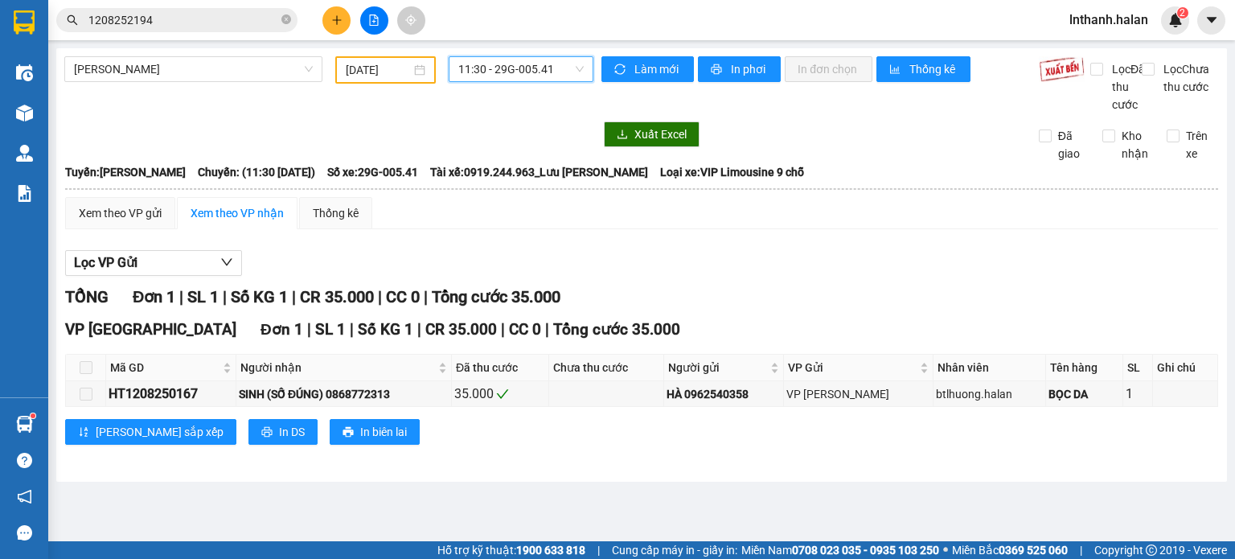
click at [505, 69] on span "11:30 - 29G-005.41" at bounding box center [521, 69] width 126 height 24
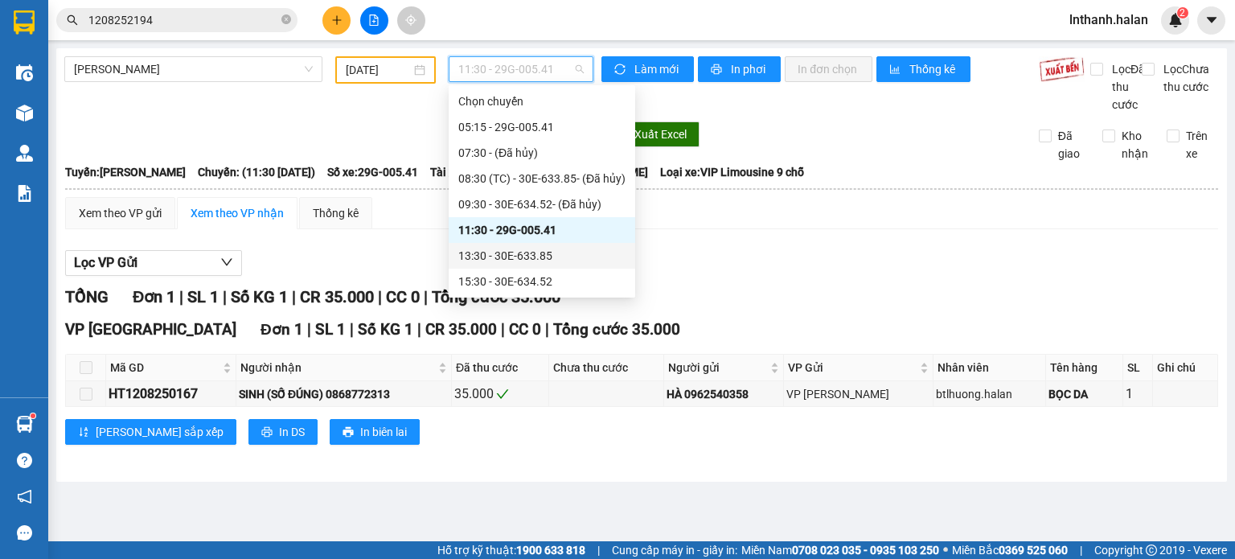
click at [512, 252] on div "13:30 - 30E-633.85" at bounding box center [541, 256] width 167 height 18
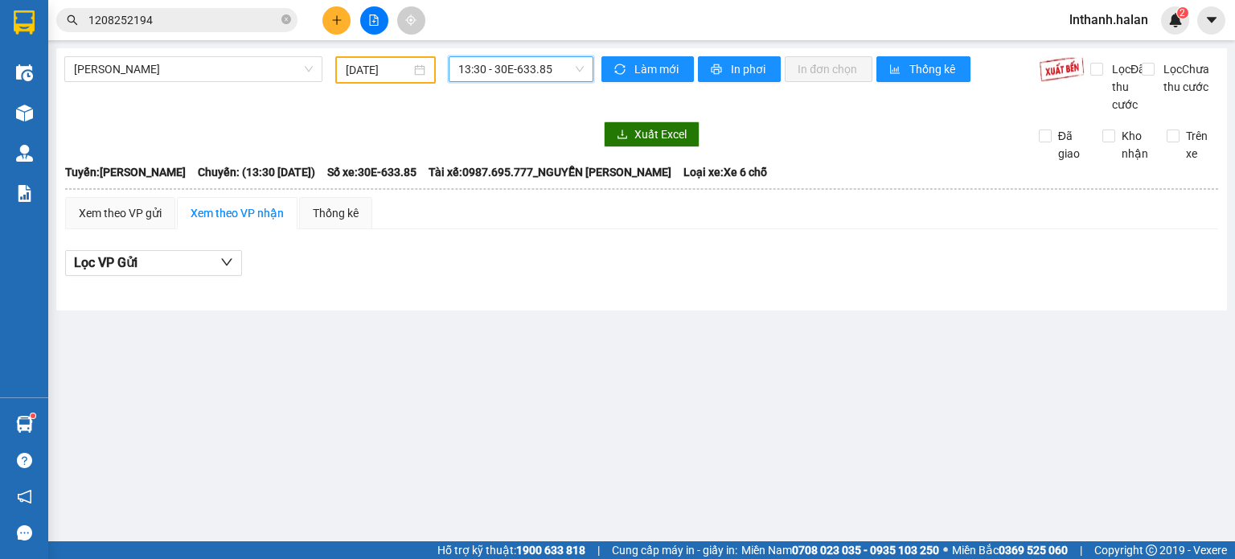
click at [513, 71] on span "13:30 - 30E-633.85" at bounding box center [521, 69] width 126 height 24
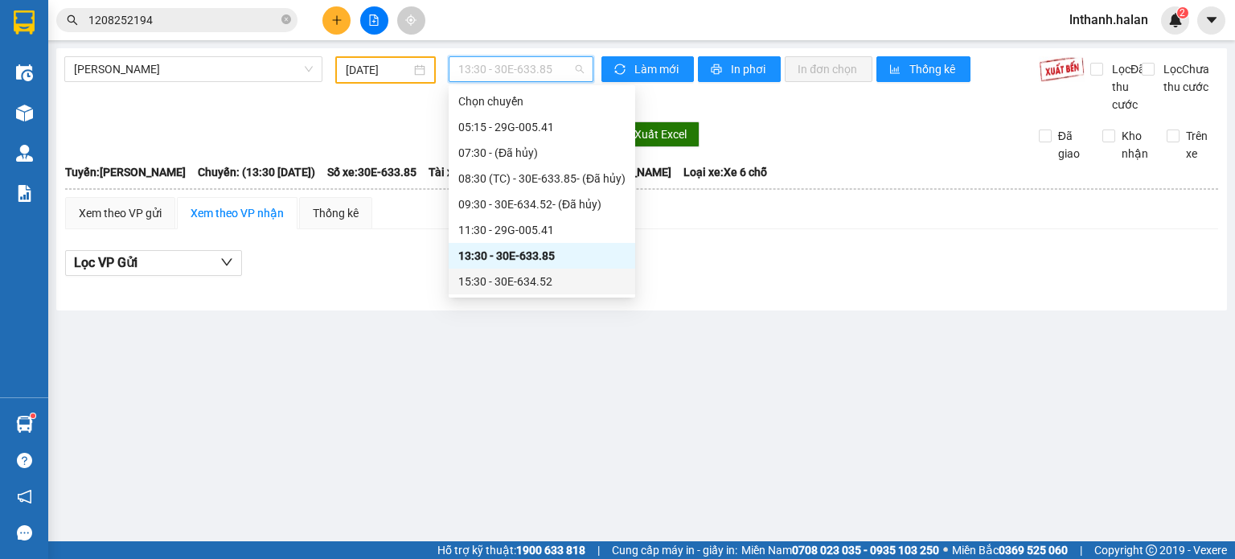
click at [509, 285] on div "15:30 - 30E-634.52" at bounding box center [541, 281] width 167 height 18
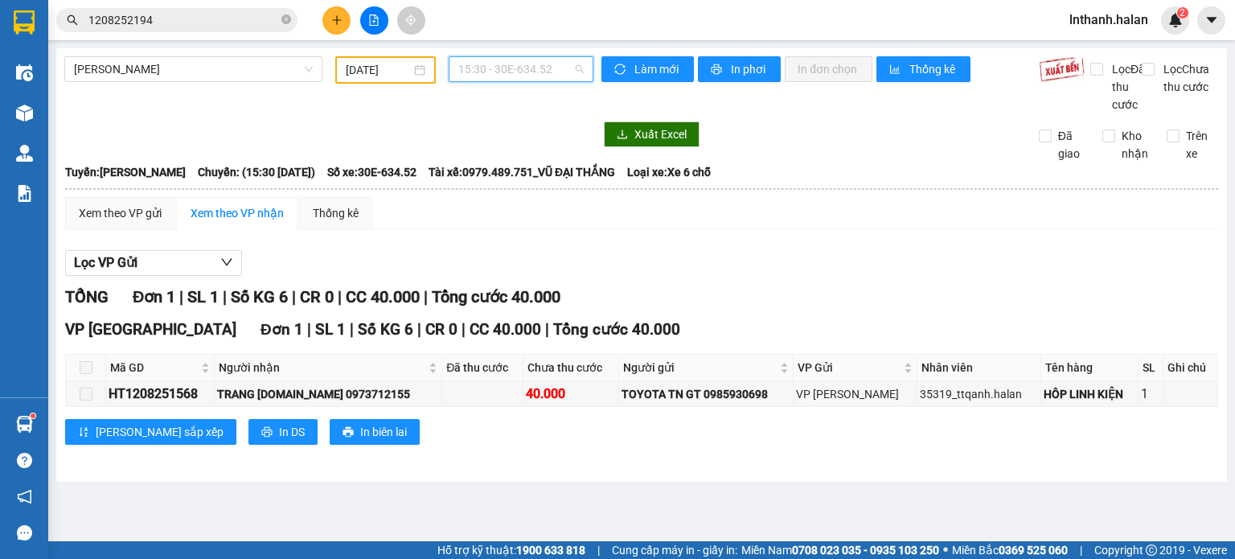
click at [515, 75] on span "15:30 - 30E-634.52" at bounding box center [521, 69] width 126 height 24
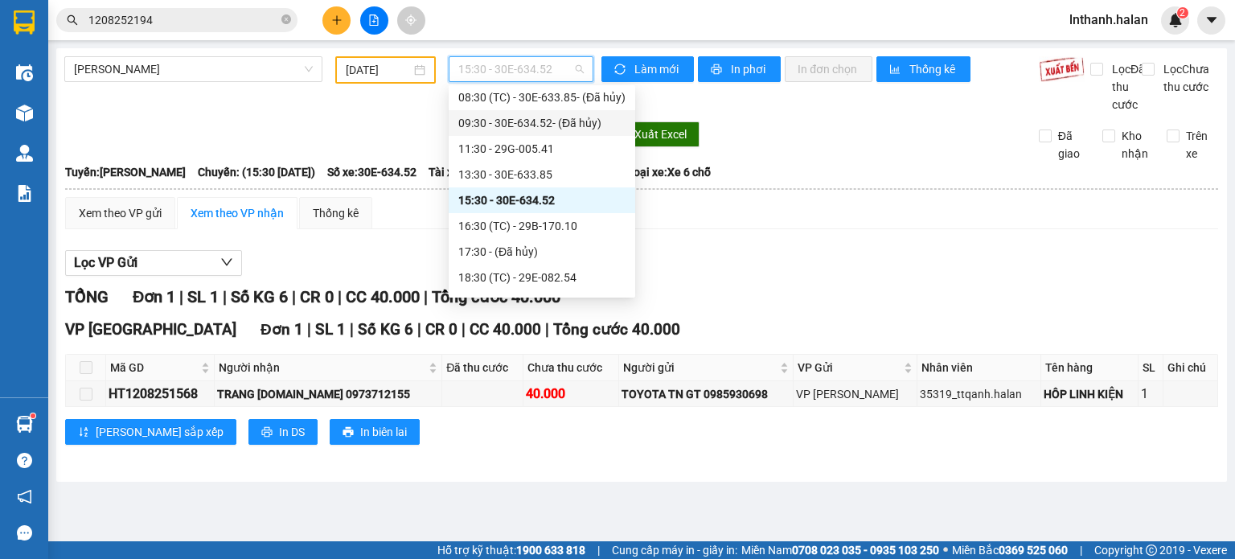
scroll to position [129, 0]
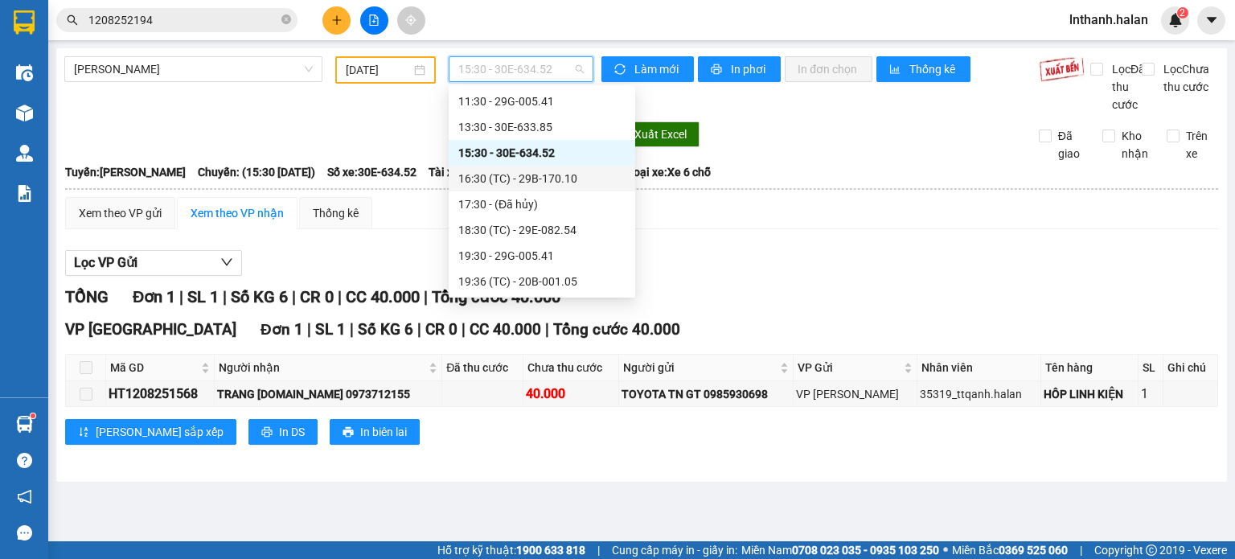
click at [519, 182] on div "16:30 (TC) - 29B-170.10" at bounding box center [541, 179] width 167 height 18
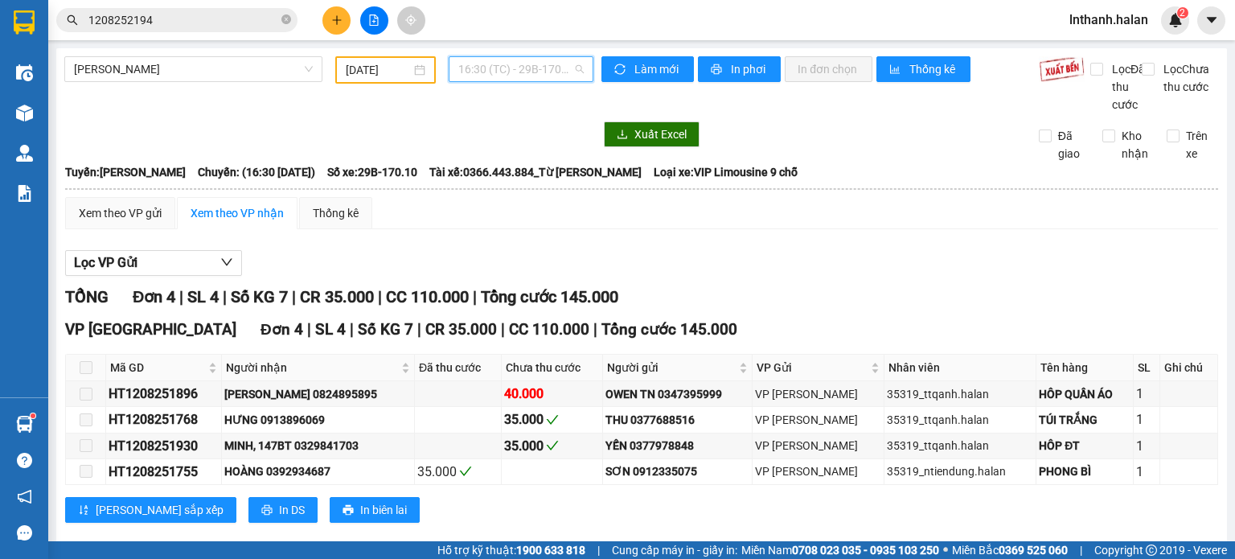
click at [513, 75] on span "16:30 (TC) - 29B-170.10" at bounding box center [521, 69] width 126 height 24
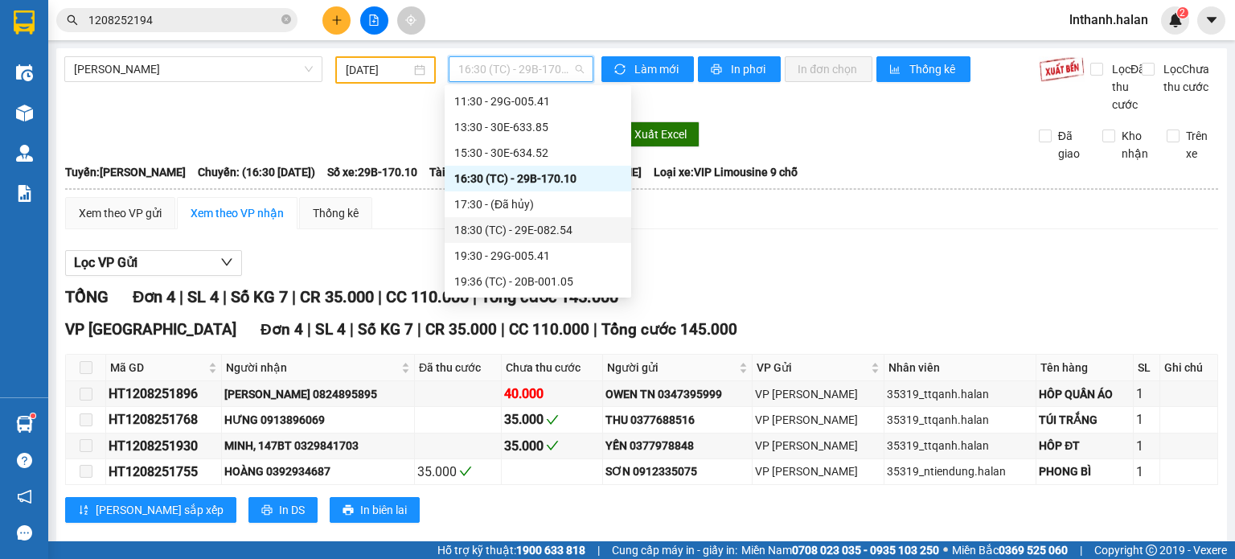
click at [511, 226] on div "18:30 (TC) - 29E-082.54" at bounding box center [537, 230] width 167 height 18
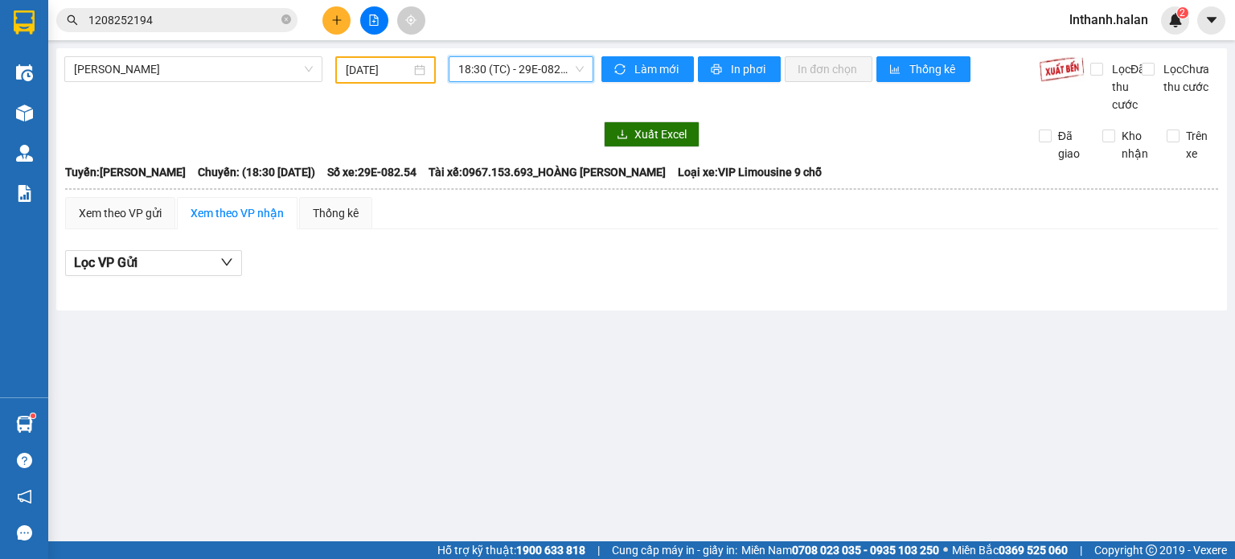
click at [508, 76] on span "18:30 (TC) - 29E-082.54" at bounding box center [521, 69] width 126 height 24
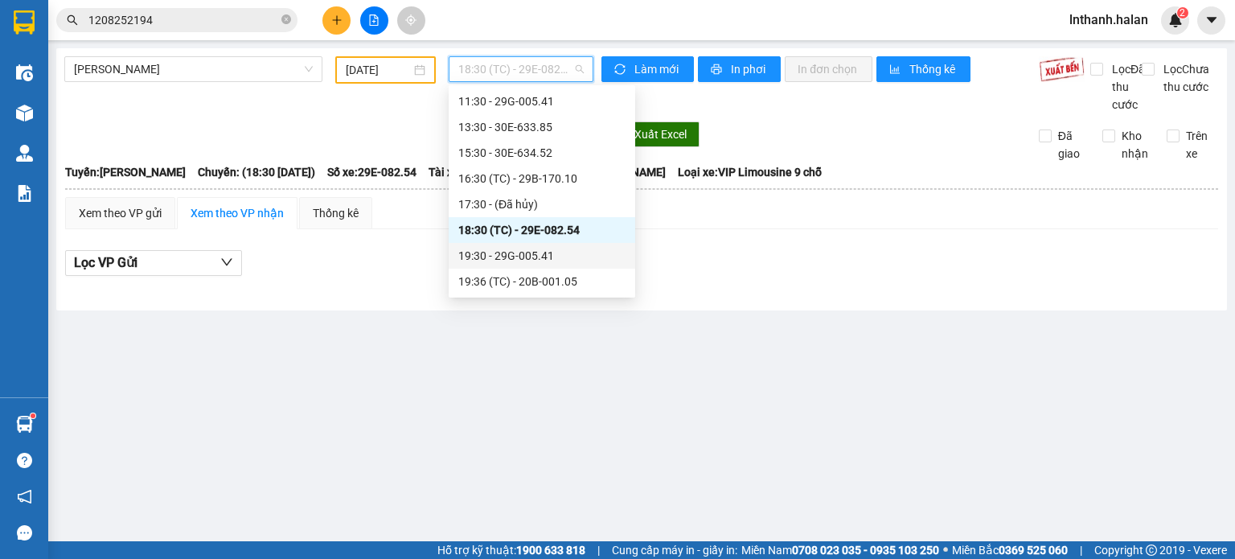
click at [513, 262] on div "19:30 - 29G-005.41" at bounding box center [541, 256] width 167 height 18
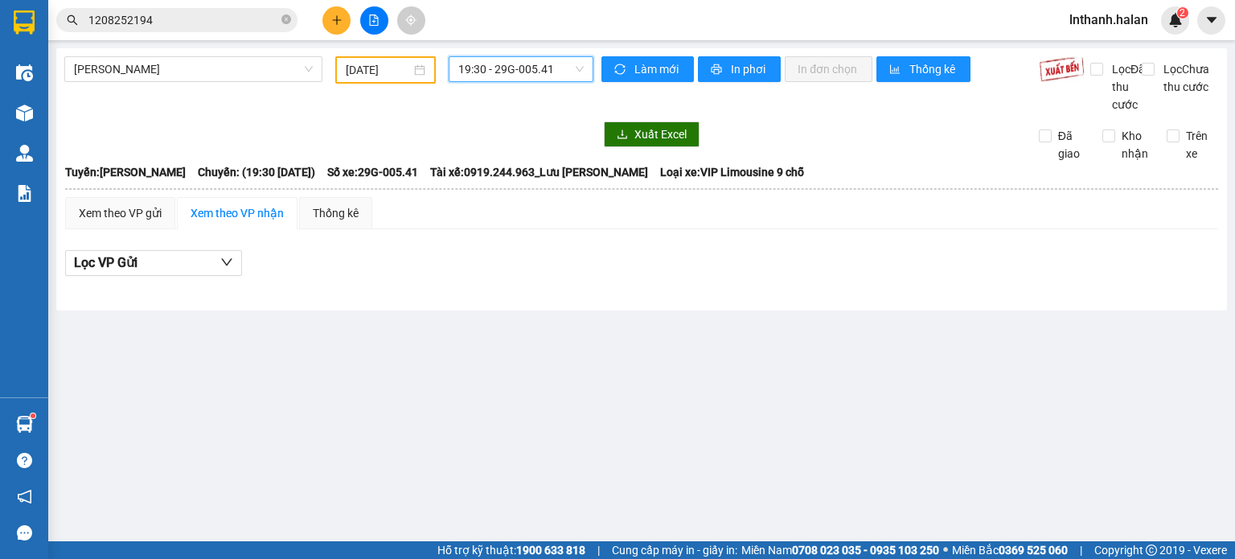
click at [511, 68] on span "19:30 - 29G-005.41" at bounding box center [521, 69] width 126 height 24
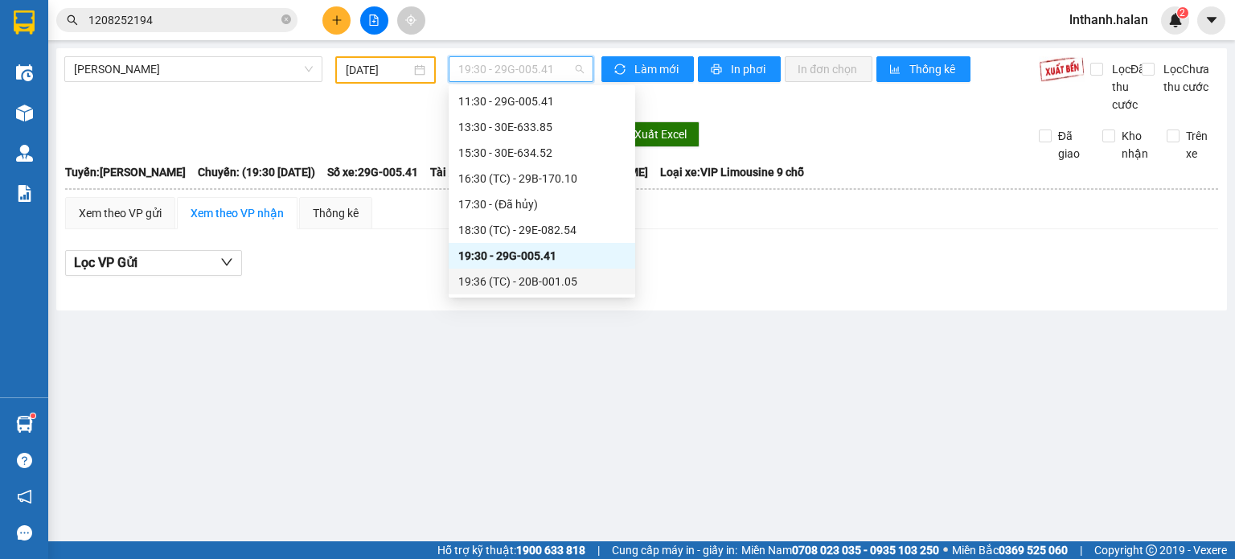
click at [515, 281] on div "19:36 (TC) - 20B-001.05" at bounding box center [541, 281] width 167 height 18
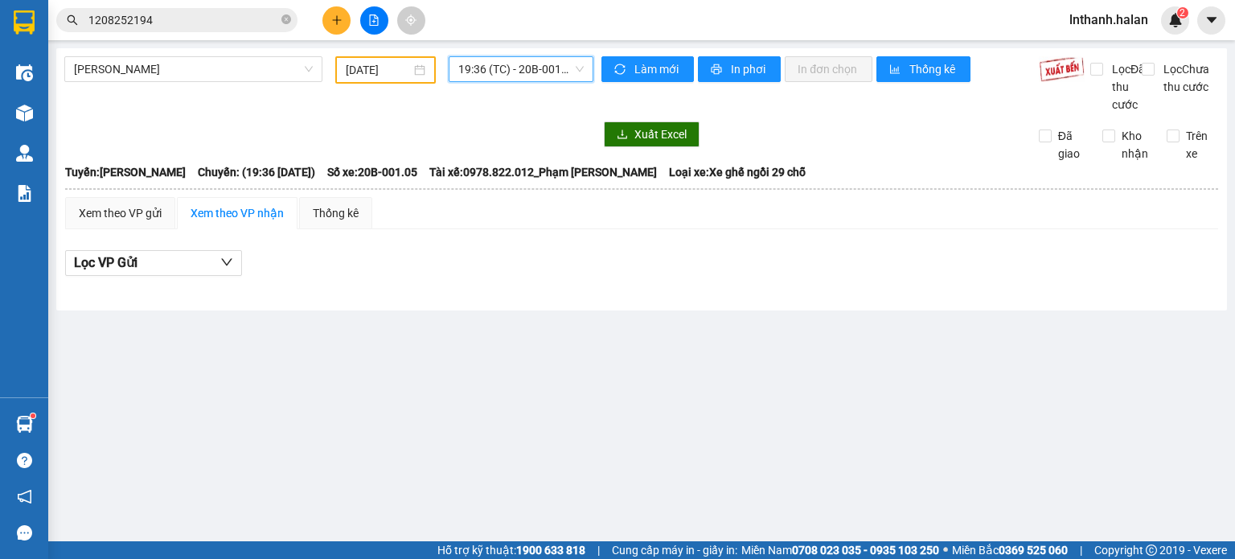
click at [531, 71] on span "19:36 (TC) - 20B-001.05" at bounding box center [521, 69] width 126 height 24
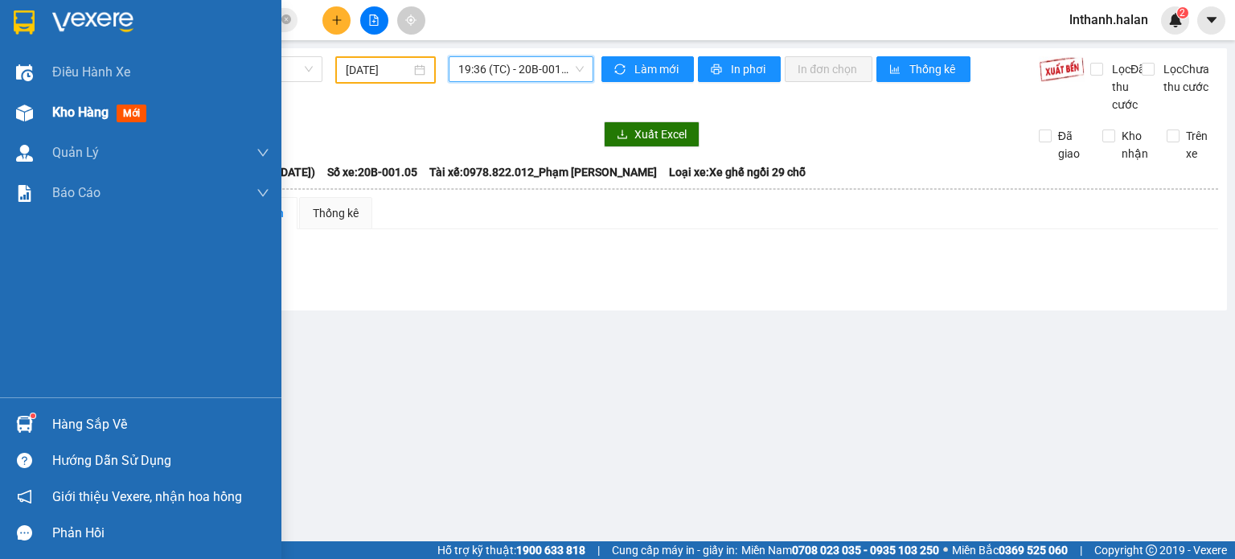
click at [100, 116] on span "Kho hàng" at bounding box center [80, 111] width 56 height 15
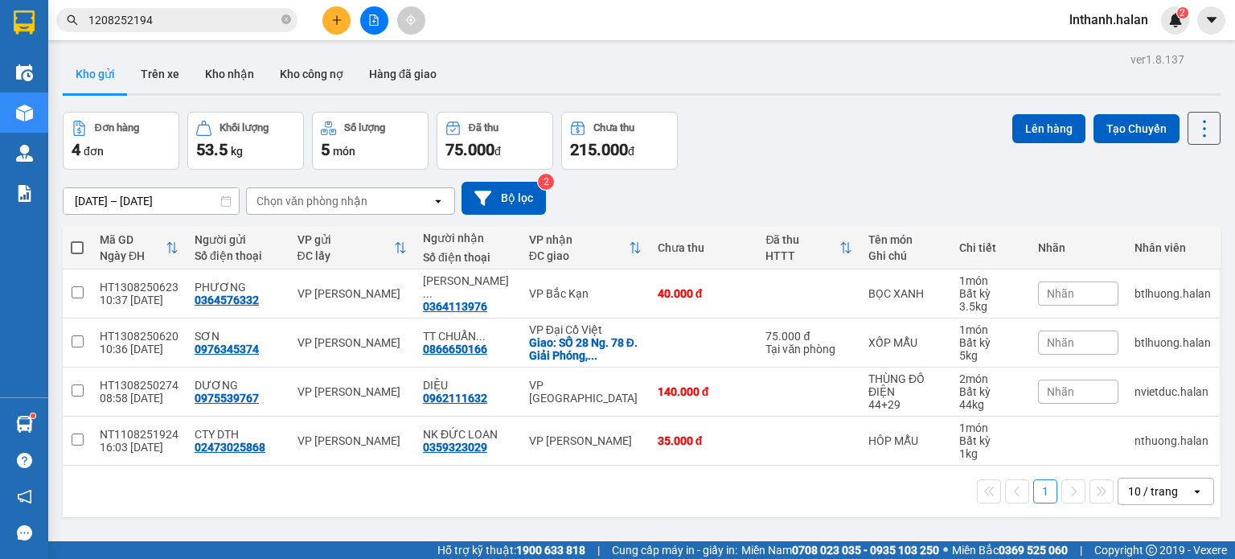
click at [1199, 111] on div "ver 1.8.137 Kho gửi Trên xe Kho nhận Kho công nợ Hàng đã giao Đơn hàng 4 đơn Kh…" at bounding box center [641, 327] width 1170 height 559
click at [1199, 118] on icon at bounding box center [1204, 128] width 23 height 23
click at [1174, 230] on span "Làm mới" at bounding box center [1169, 229] width 44 height 16
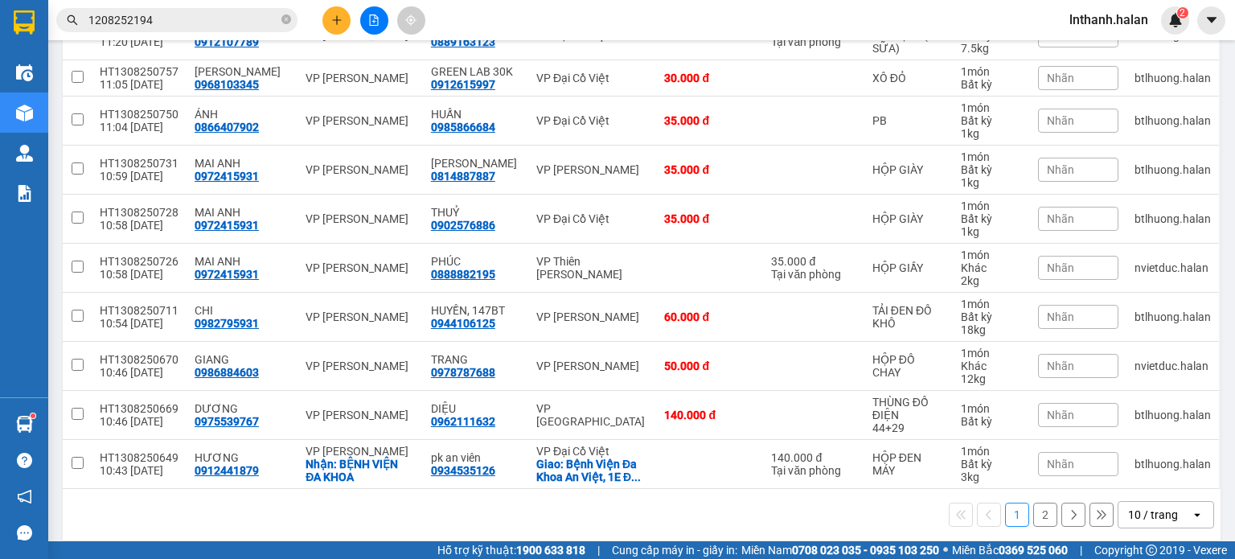
scroll to position [268, 0]
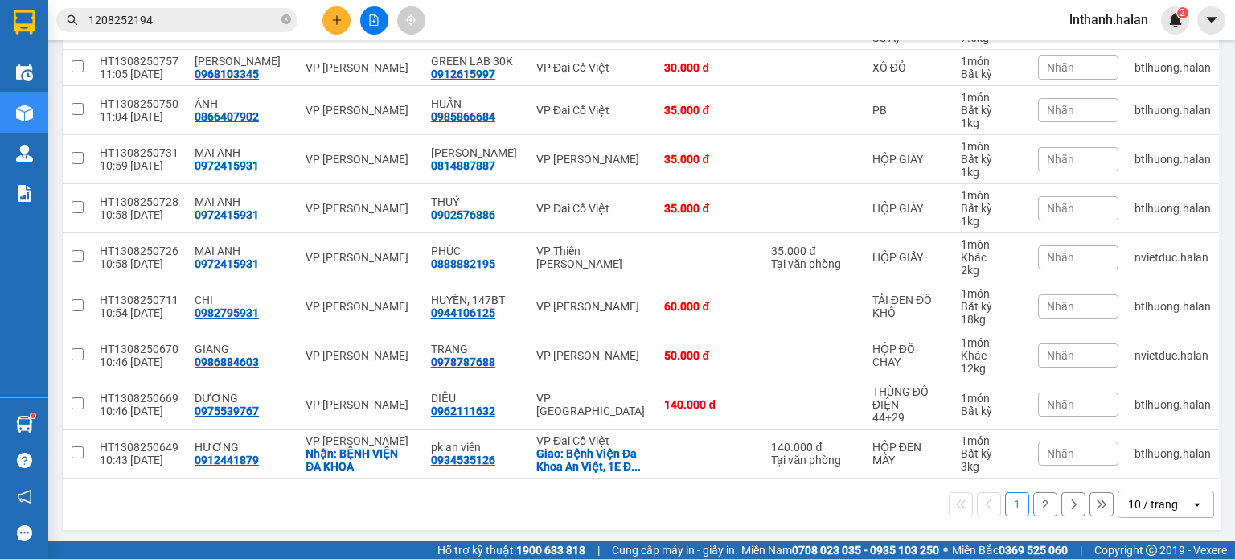
click at [1141, 497] on div "10 / trang" at bounding box center [1153, 504] width 50 height 16
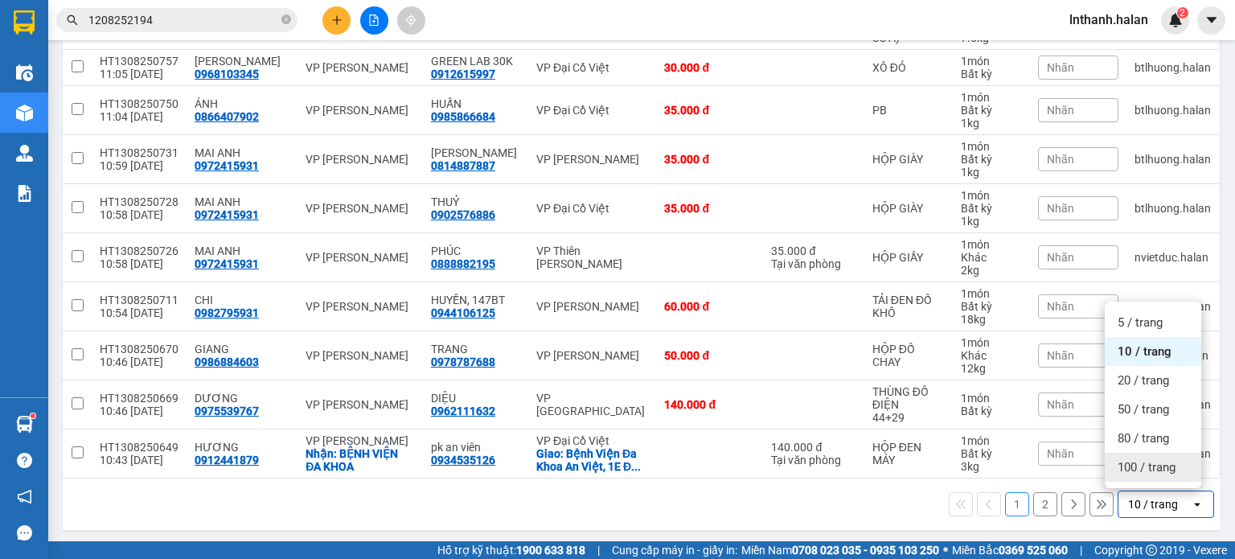
click at [1144, 468] on span "100 / trang" at bounding box center [1146, 467] width 58 height 16
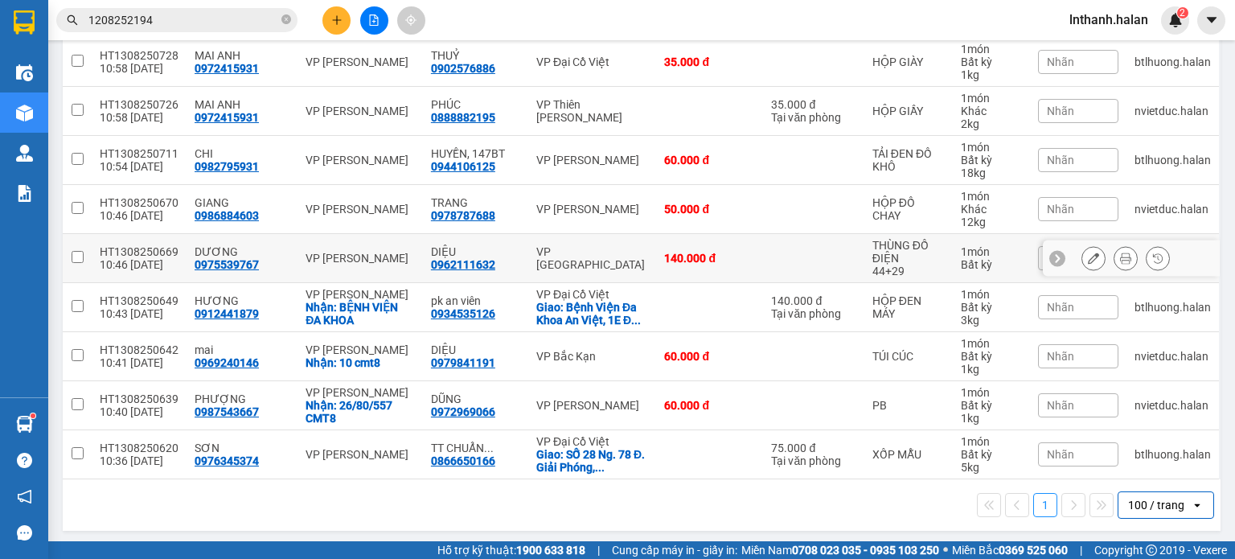
scroll to position [415, 0]
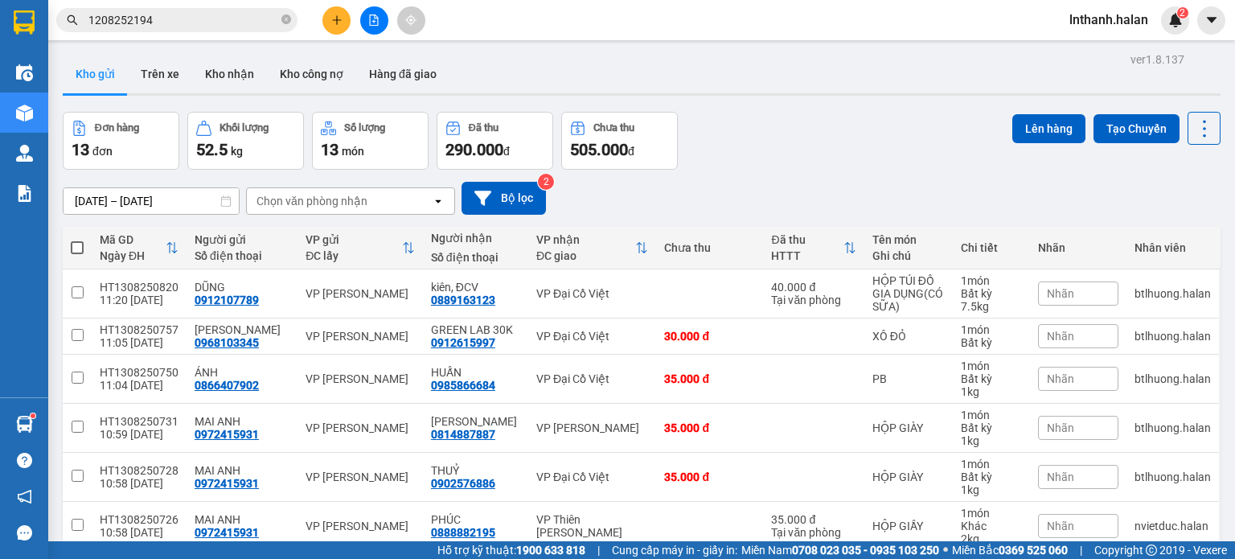
click at [195, 22] on input "1208252194" at bounding box center [183, 20] width 190 height 18
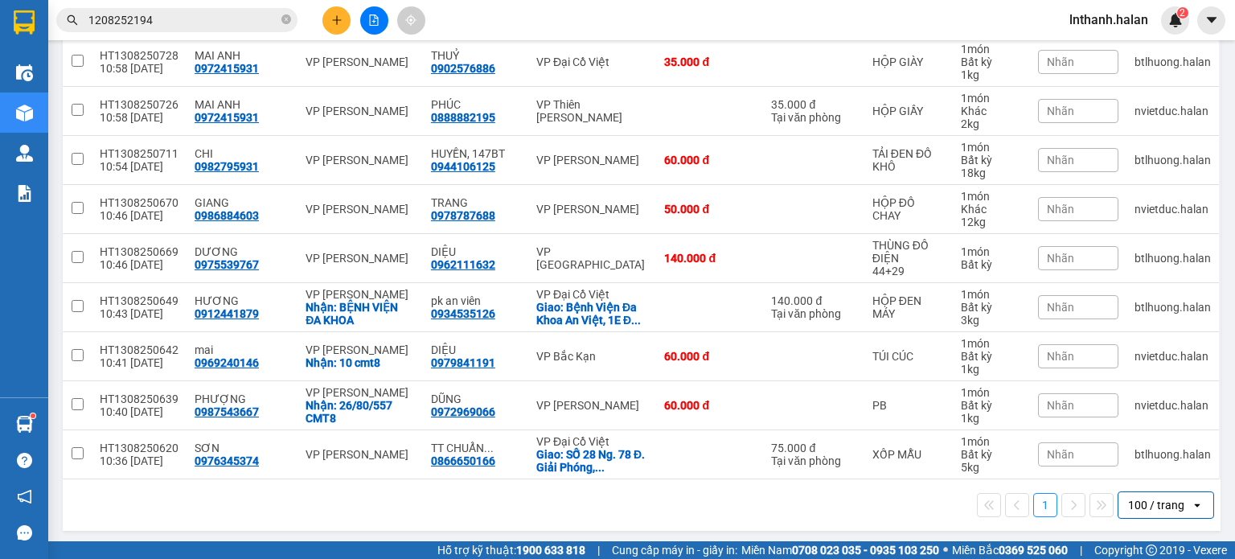
click at [195, 22] on input "1208252194" at bounding box center [183, 20] width 190 height 18
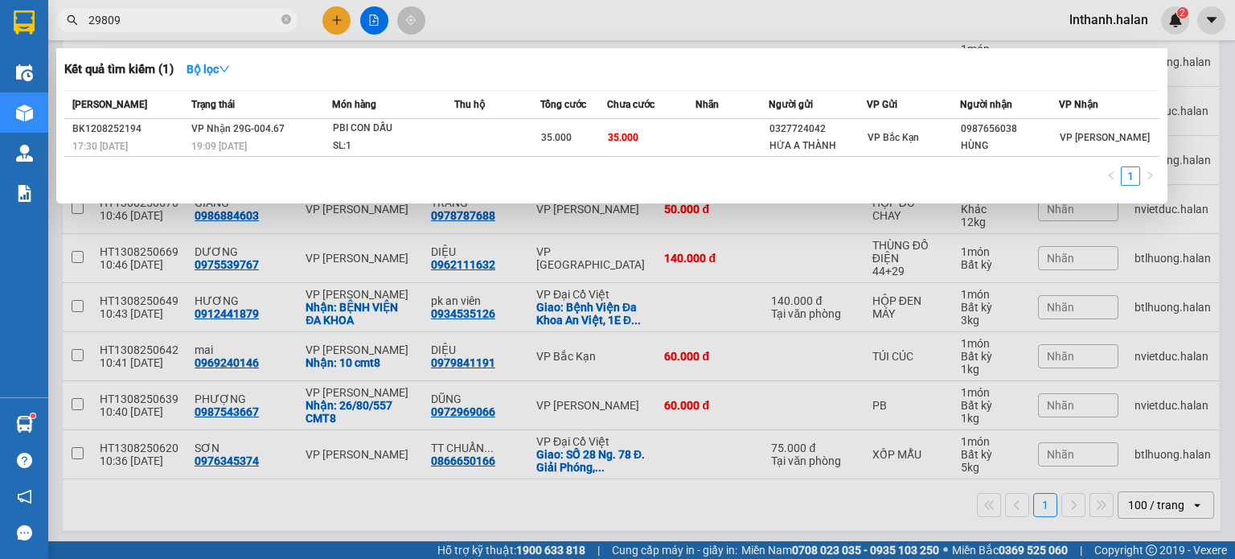
type input "298090"
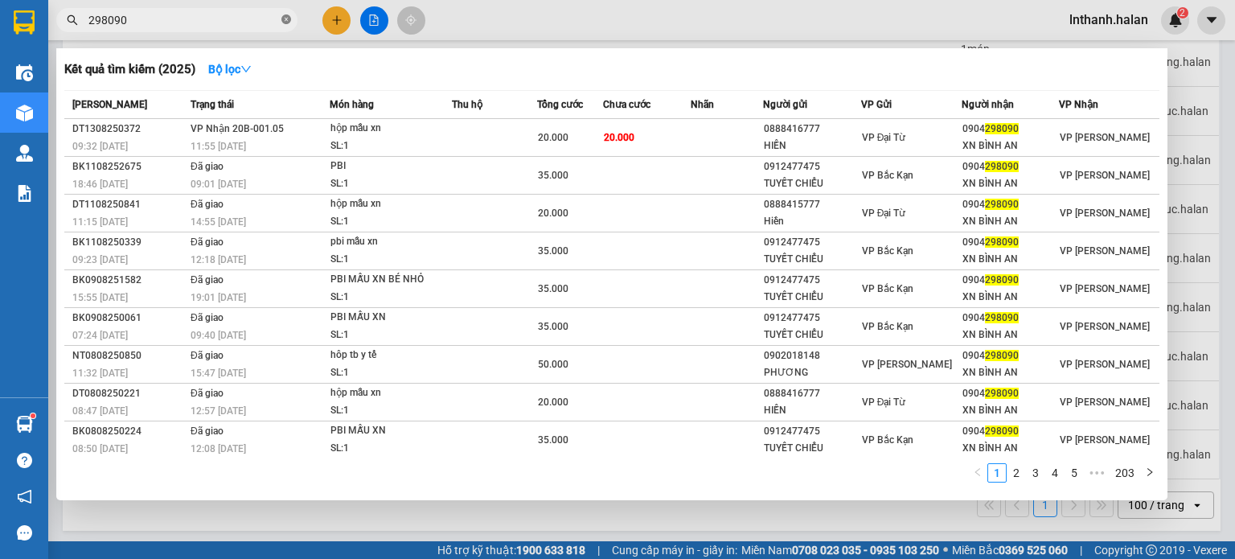
click at [286, 18] on icon "close-circle" at bounding box center [286, 19] width 10 height 10
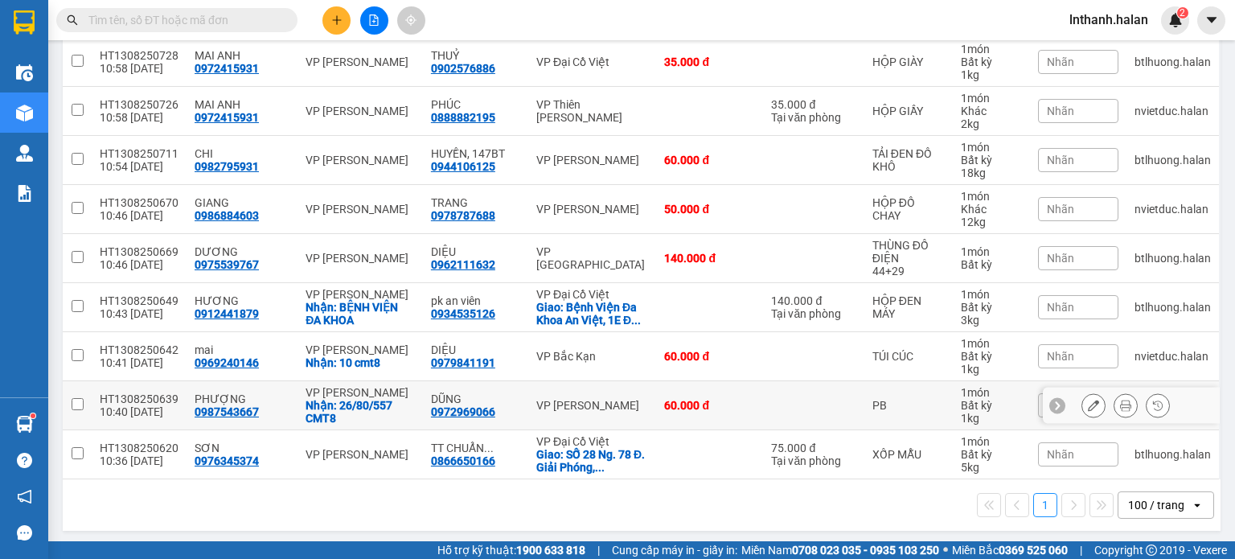
scroll to position [13, 0]
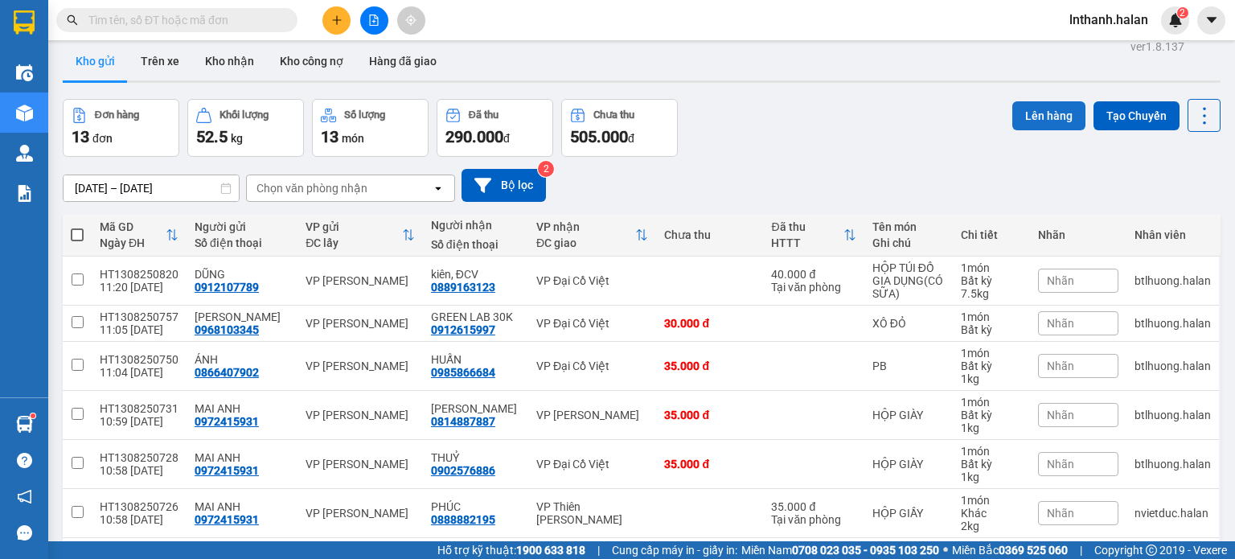
click at [1039, 105] on button "Lên hàng" at bounding box center [1048, 115] width 73 height 29
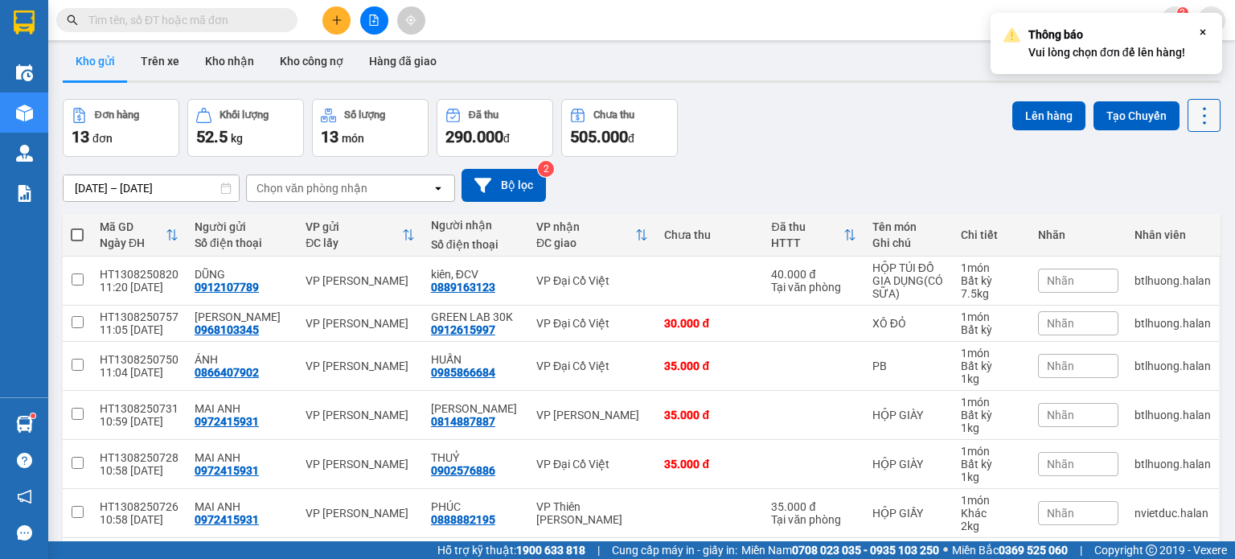
click at [1193, 115] on icon at bounding box center [1204, 115] width 23 height 23
click at [1170, 219] on span "Làm mới" at bounding box center [1169, 216] width 44 height 16
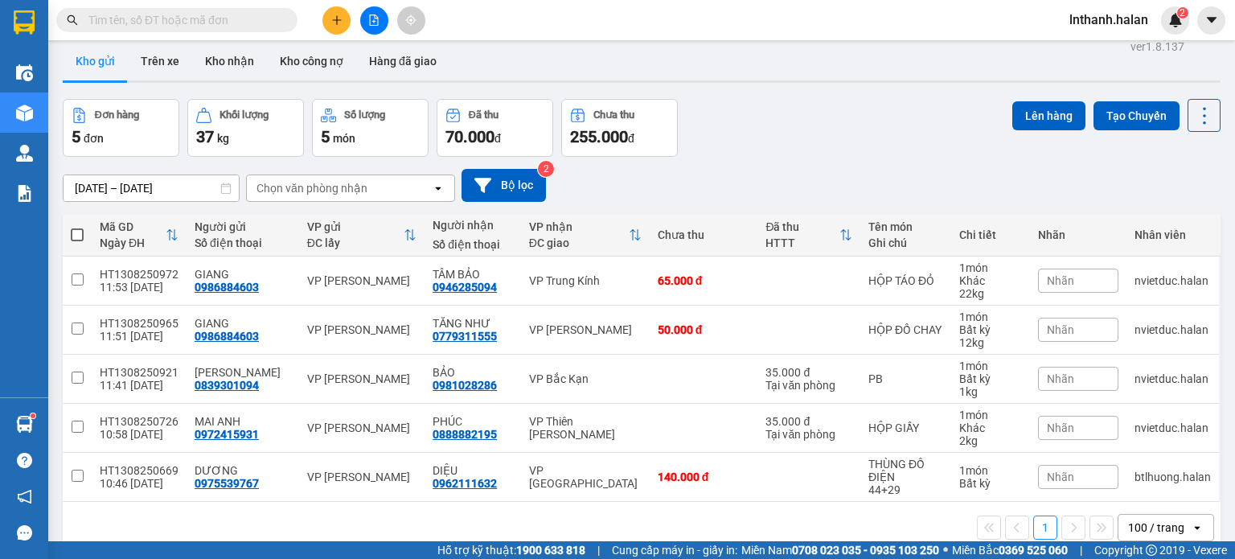
click at [203, 32] on div "Kết quả tìm kiếm ( 2025 ) Bộ lọc Mã ĐH Trạng thái Món hàng Thu hộ Tổng cước Chư…" at bounding box center [156, 20] width 313 height 28
click at [209, 19] on input "text" at bounding box center [183, 20] width 190 height 18
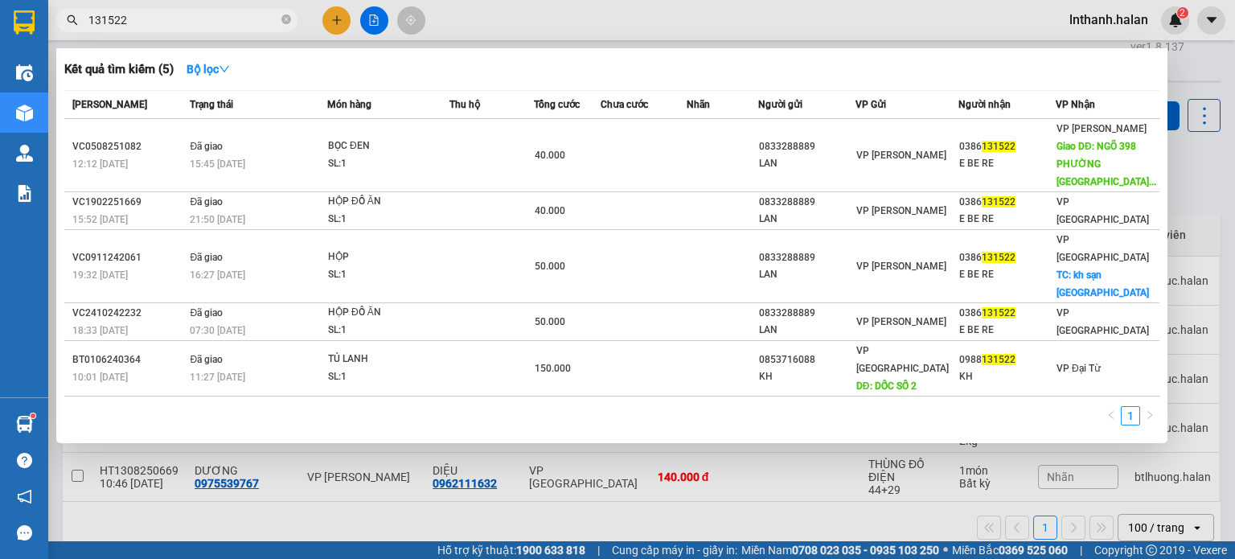
type input "131522"
